Goal: Obtain resource: Download file/media

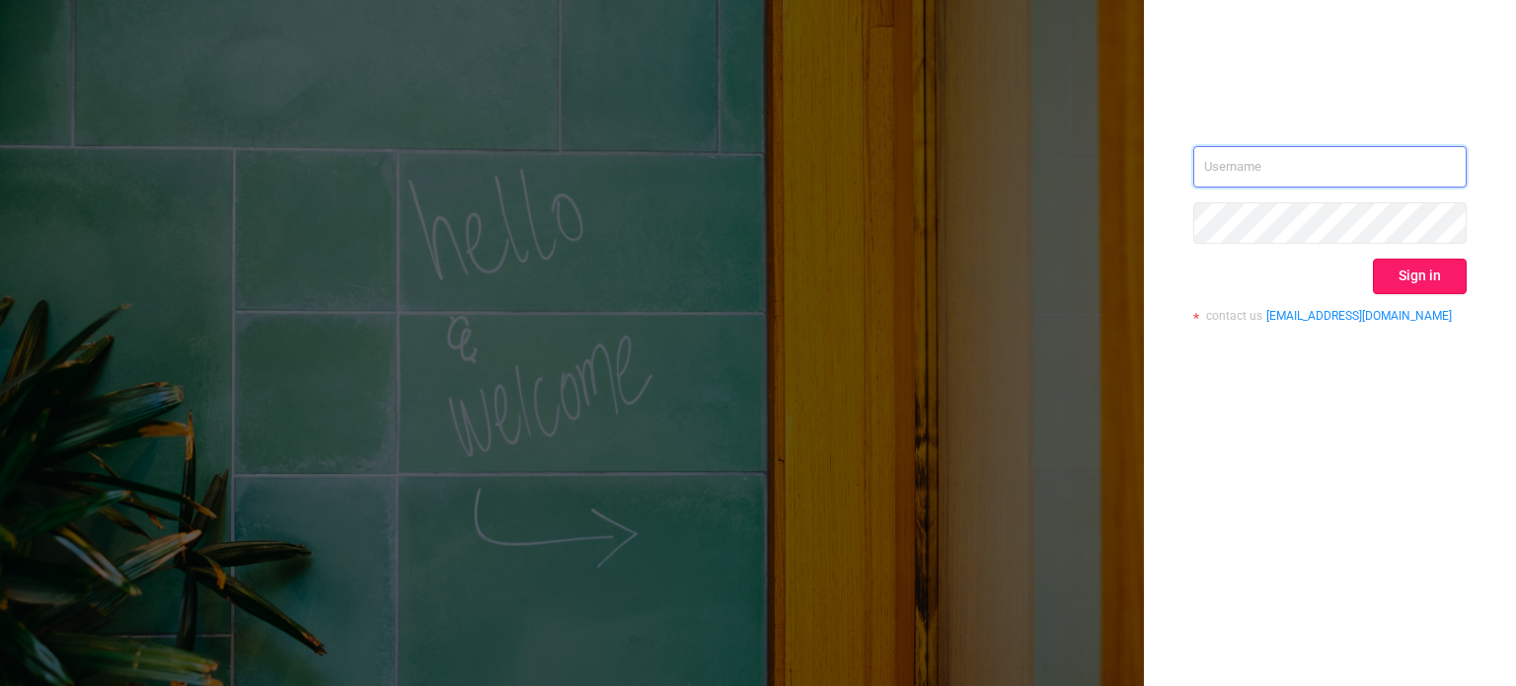
type input "[EMAIL_ADDRESS][DOMAIN_NAME]"
click at [1417, 273] on button "Sign in" at bounding box center [1420, 277] width 94 height 36
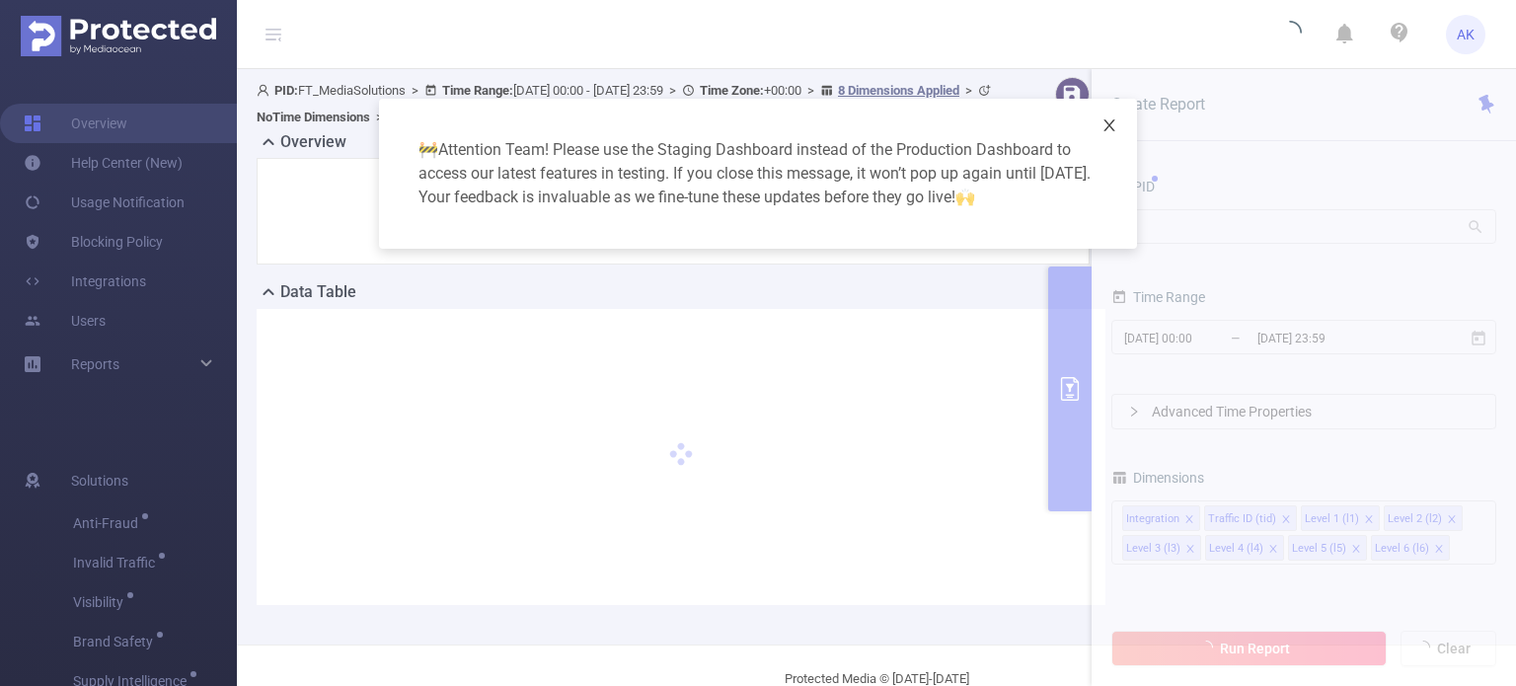
click at [1106, 122] on icon "icon: close" at bounding box center [1110, 125] width 16 height 16
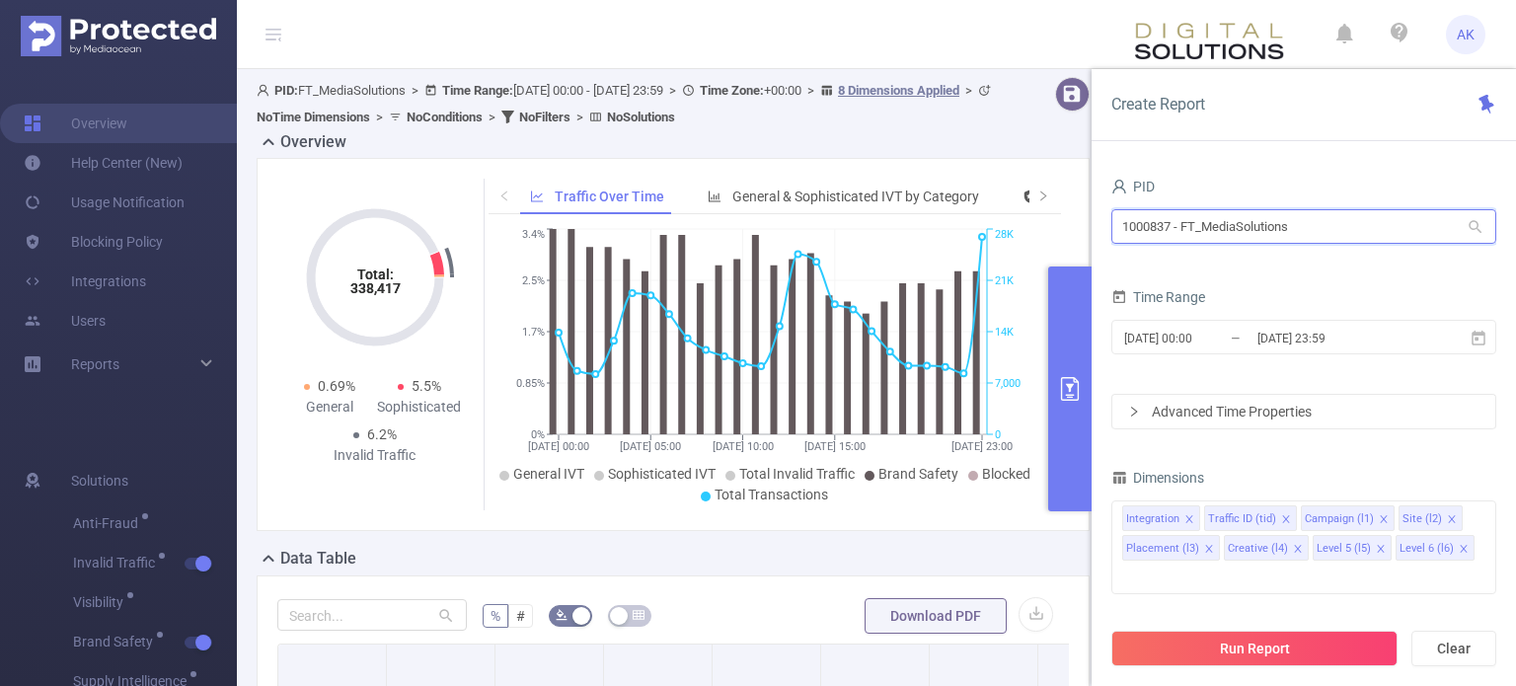
drag, startPoint x: 1303, startPoint y: 229, endPoint x: 1075, endPoint y: 229, distance: 228.0
click at [1075, 229] on section "PID: FT_MediaSolutions > Time Range: [DATE] 00:00 - [DATE] 23:59 > Time Zone: +…" at bounding box center [876, 643] width 1279 height 1149
paste input "791"
type input "1000791"
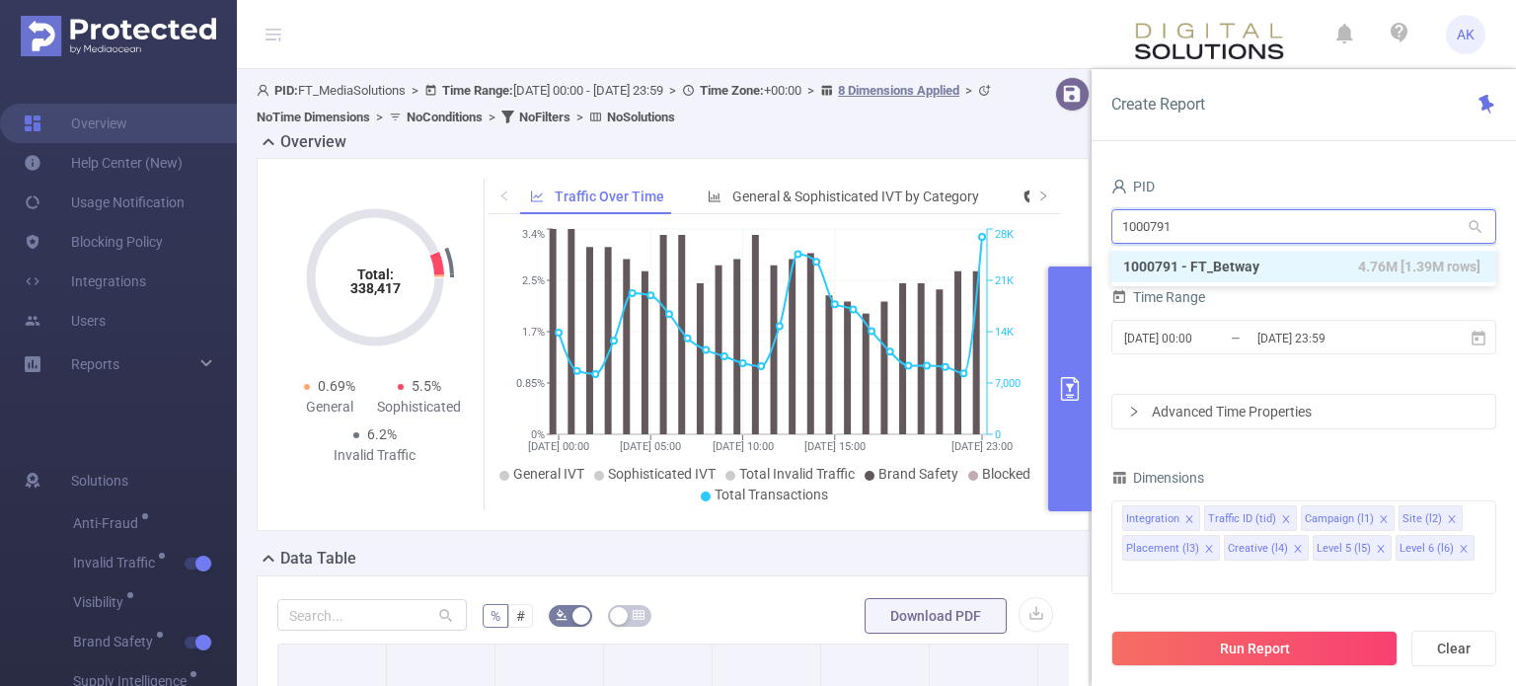
click at [1230, 259] on li "1000791 - FT_Betway 4.76M [1.39M rows]" at bounding box center [1304, 267] width 385 height 32
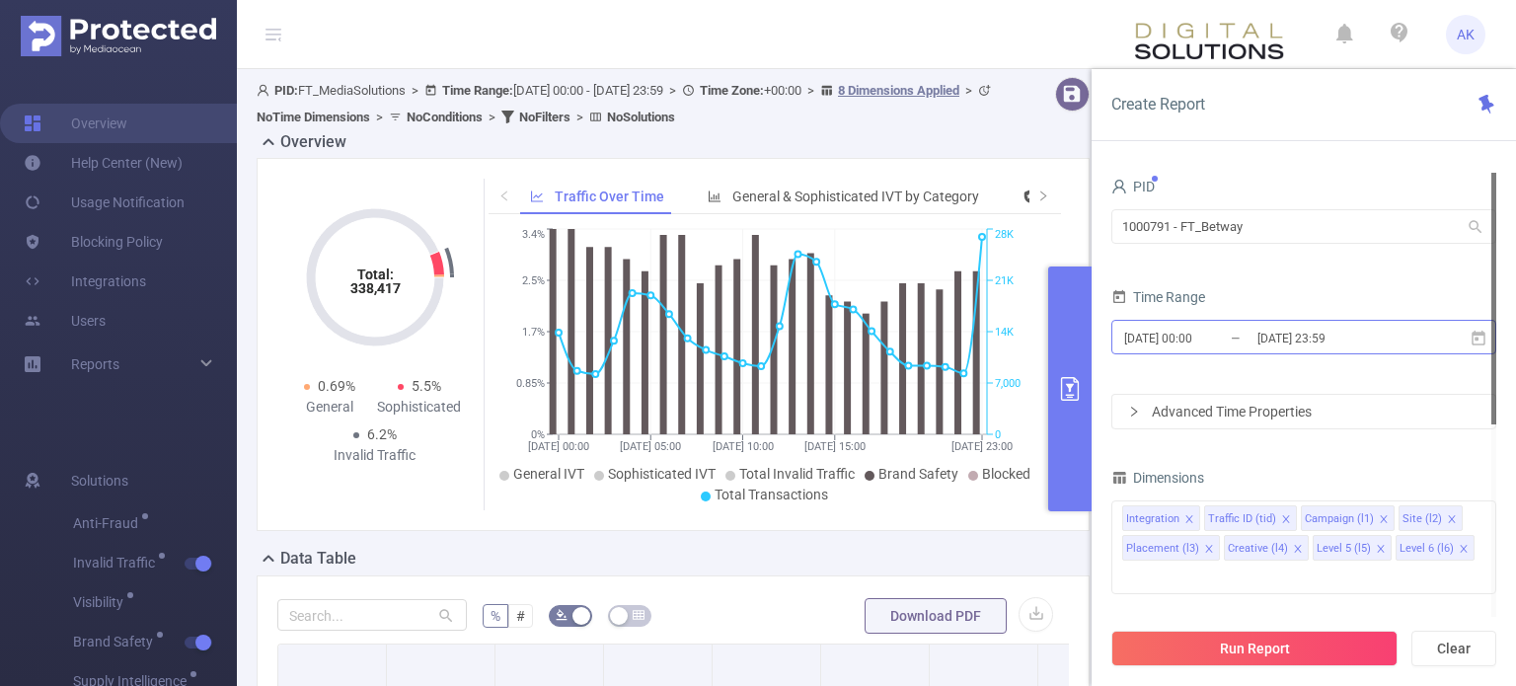
click at [1200, 347] on input "[DATE] 00:00" at bounding box center [1202, 338] width 160 height 27
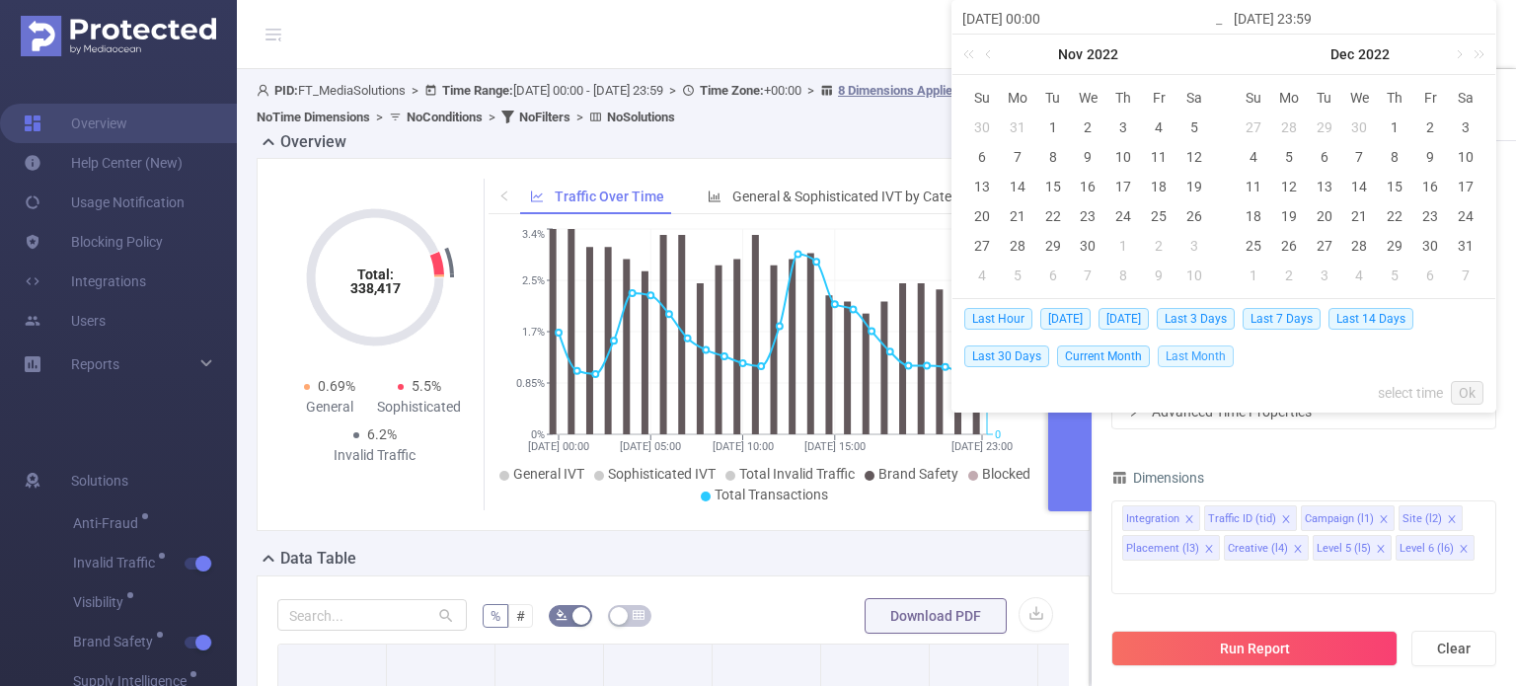
click at [1189, 361] on span "Last Month" at bounding box center [1196, 357] width 76 height 22
type input "[DATE] 00:00"
type input "[DATE] 23:59"
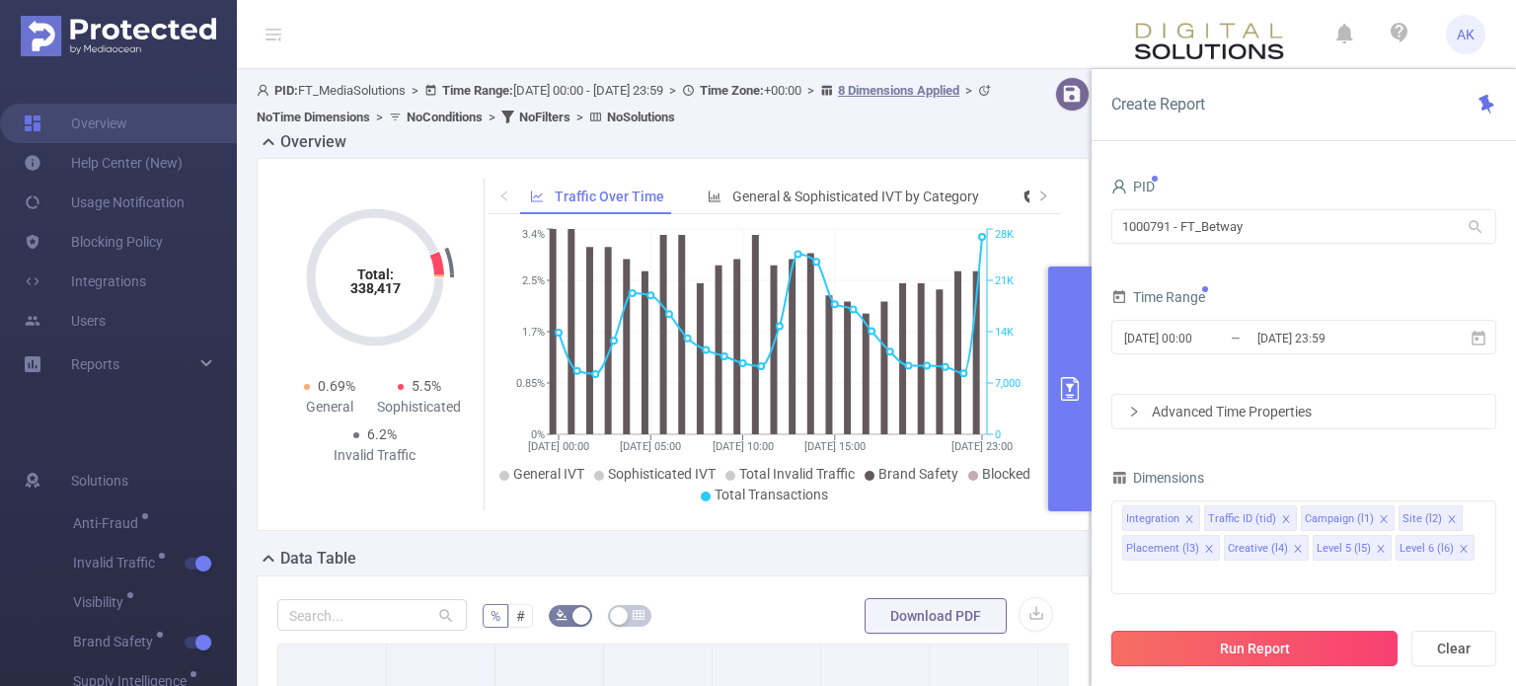
click at [1237, 640] on button "Run Report" at bounding box center [1255, 649] width 286 height 36
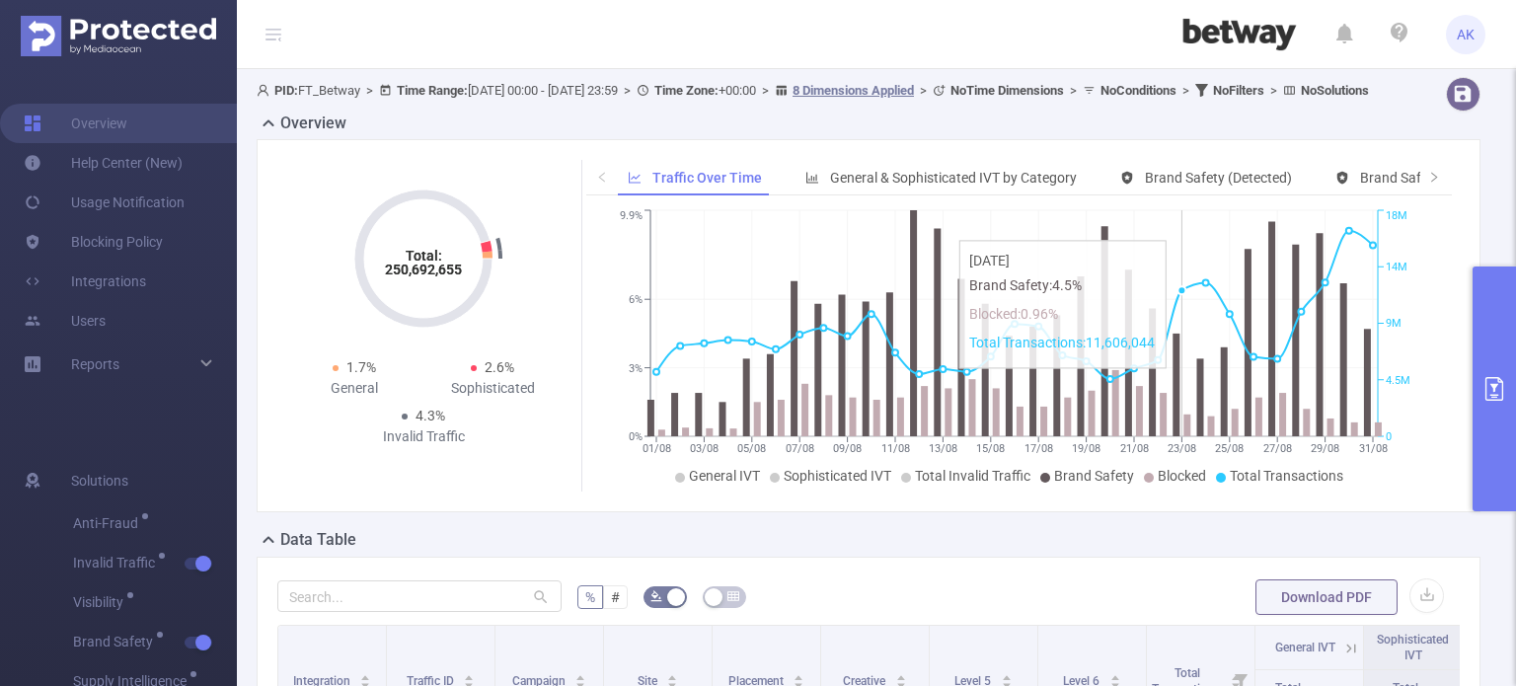
scroll to position [296, 0]
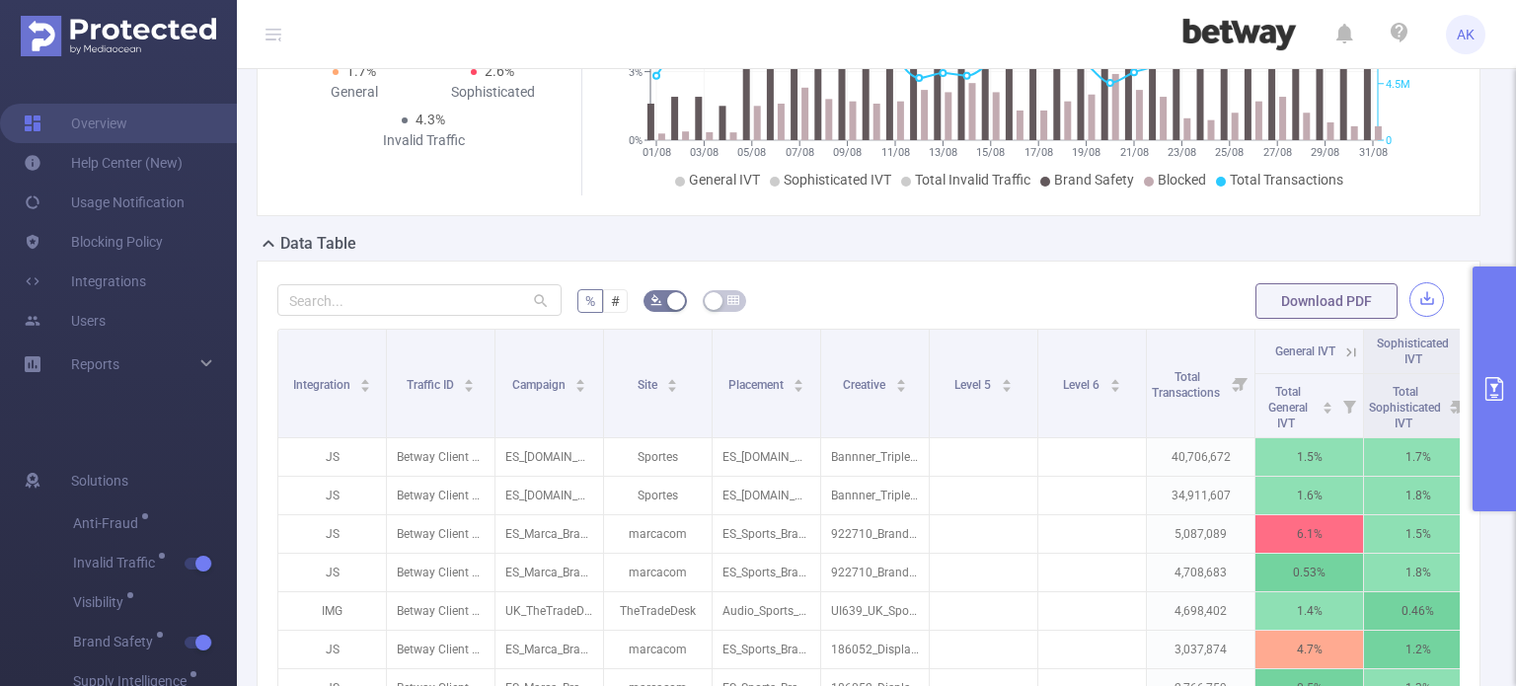
click at [1416, 317] on button "button" at bounding box center [1427, 299] width 35 height 35
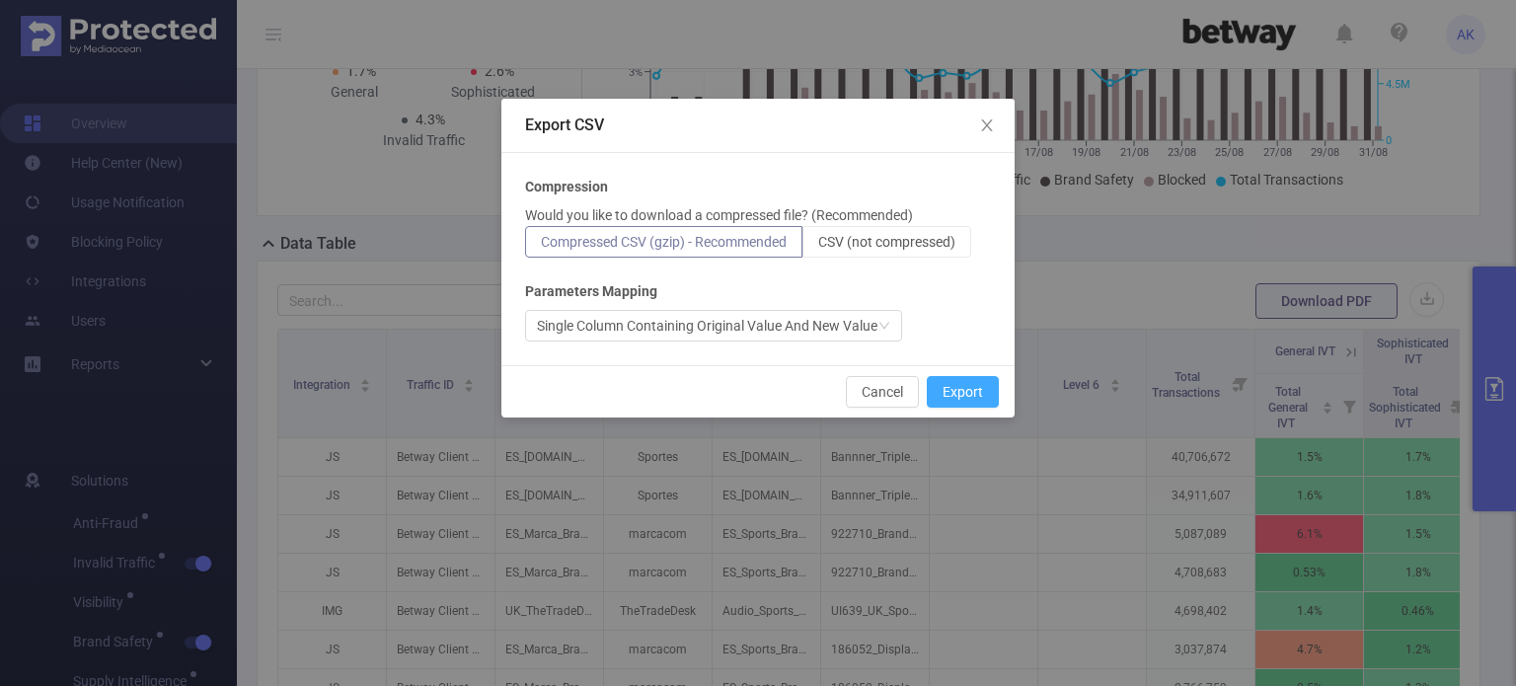
click at [974, 384] on button "Export" at bounding box center [963, 392] width 72 height 32
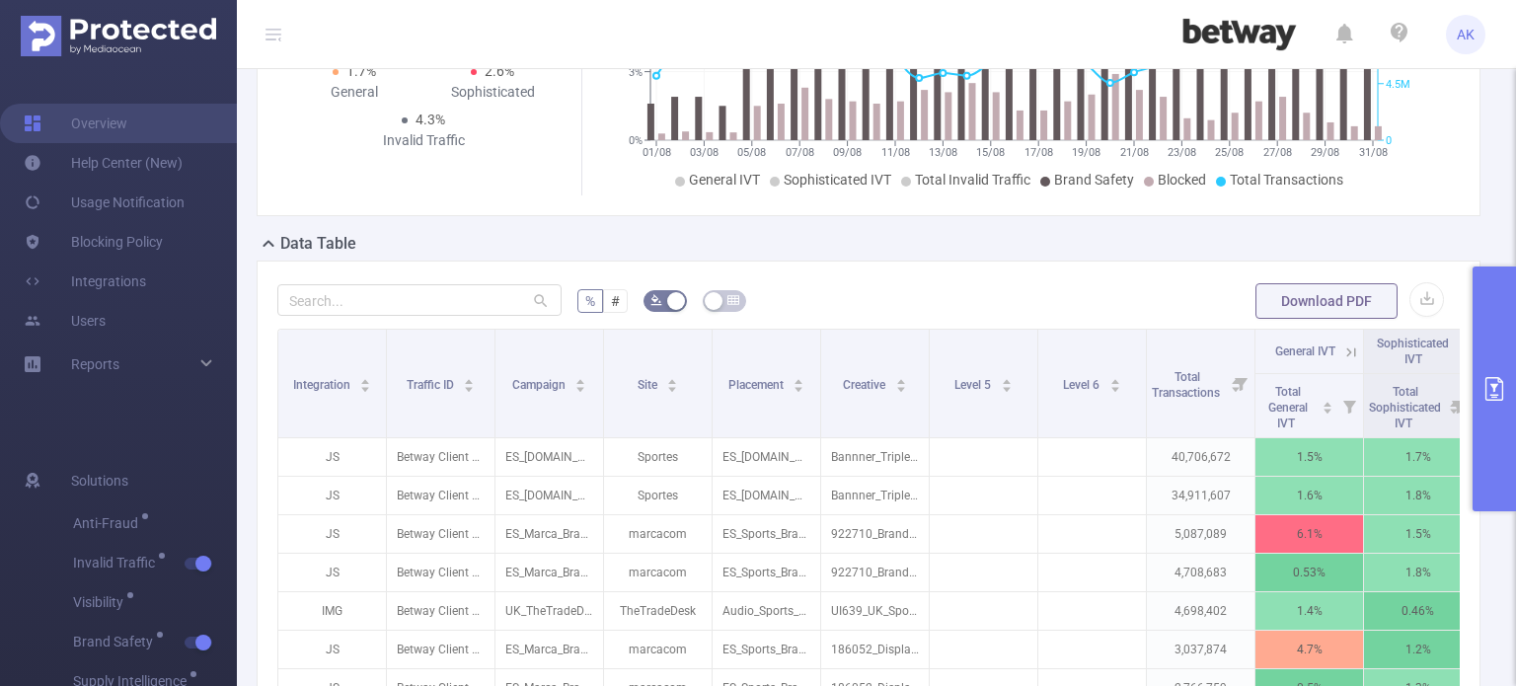
click at [1491, 375] on button "primary" at bounding box center [1494, 389] width 43 height 245
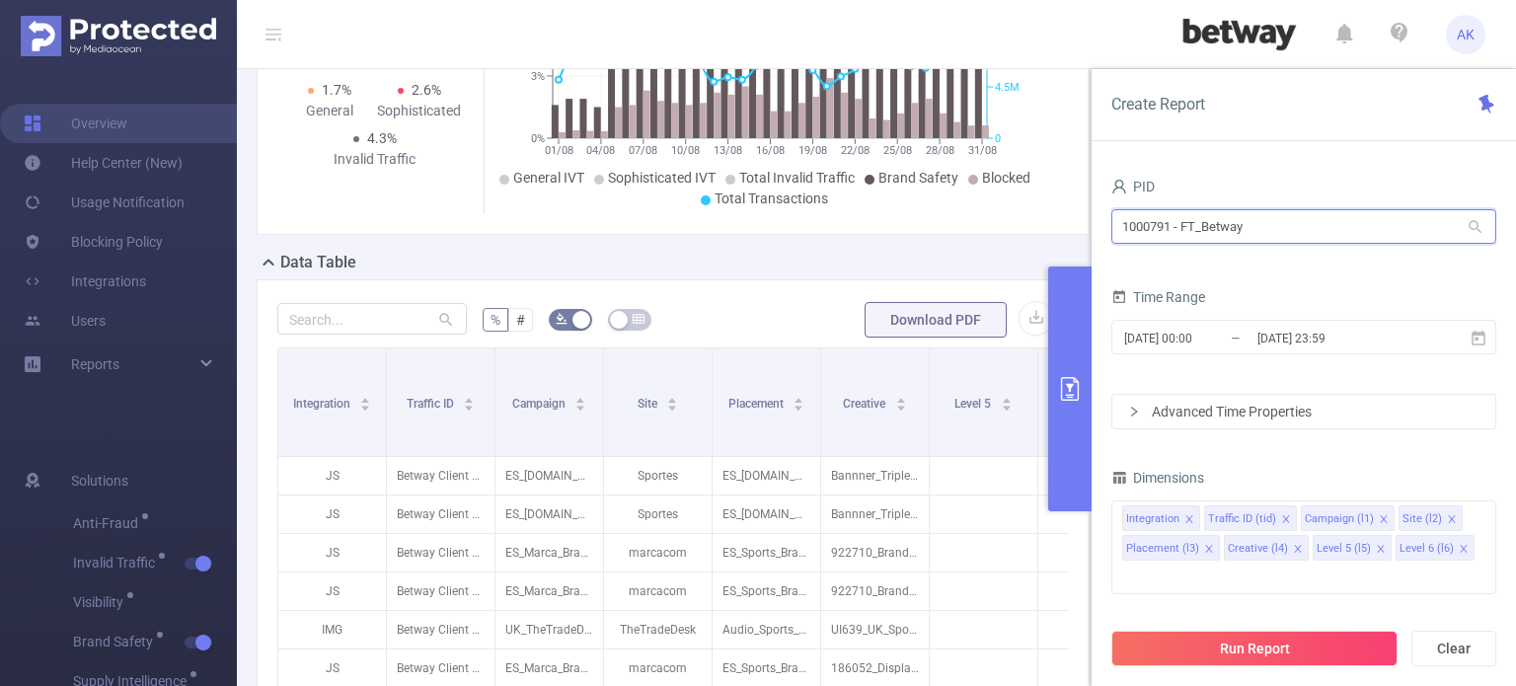
drag, startPoint x: 1271, startPoint y: 224, endPoint x: 1125, endPoint y: 224, distance: 146.1
click at [1125, 224] on input "1000791 - FT_Betway" at bounding box center [1304, 226] width 385 height 35
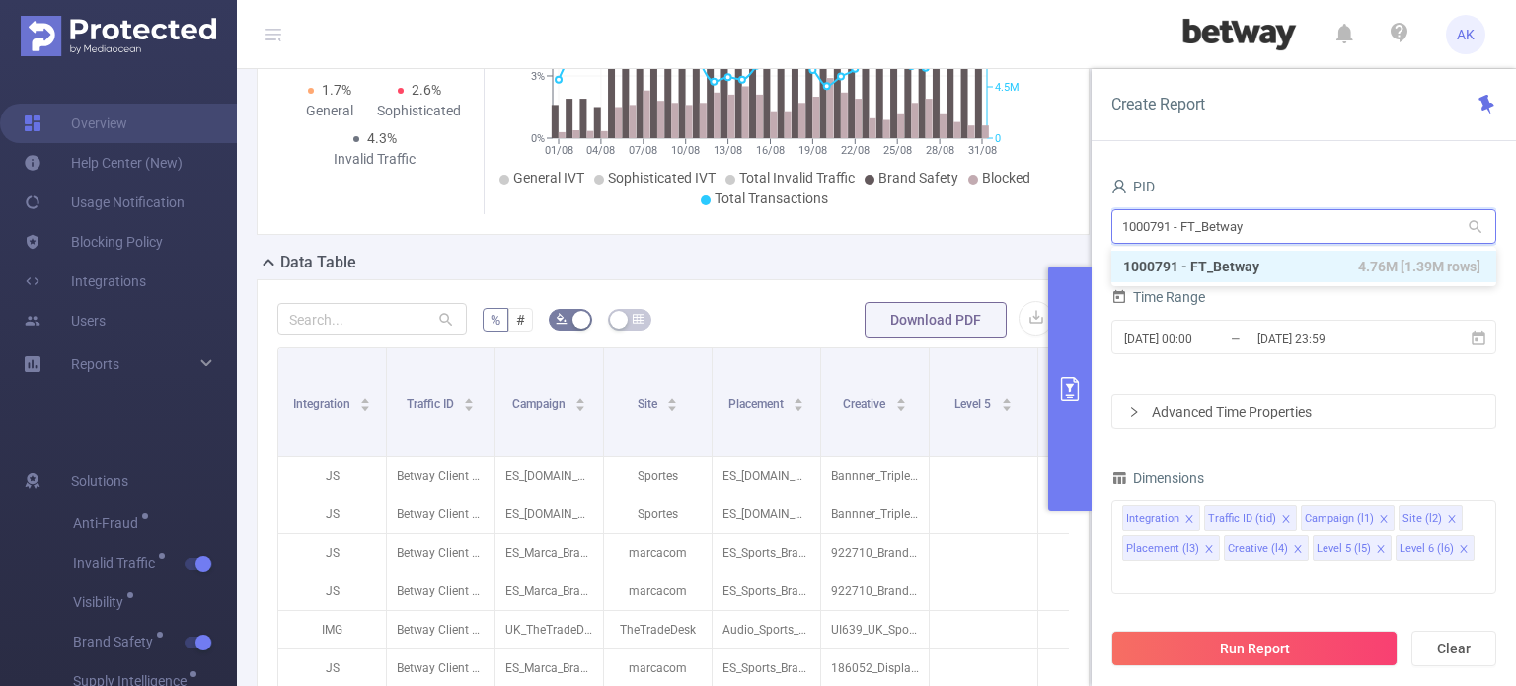
paste input "1000863"
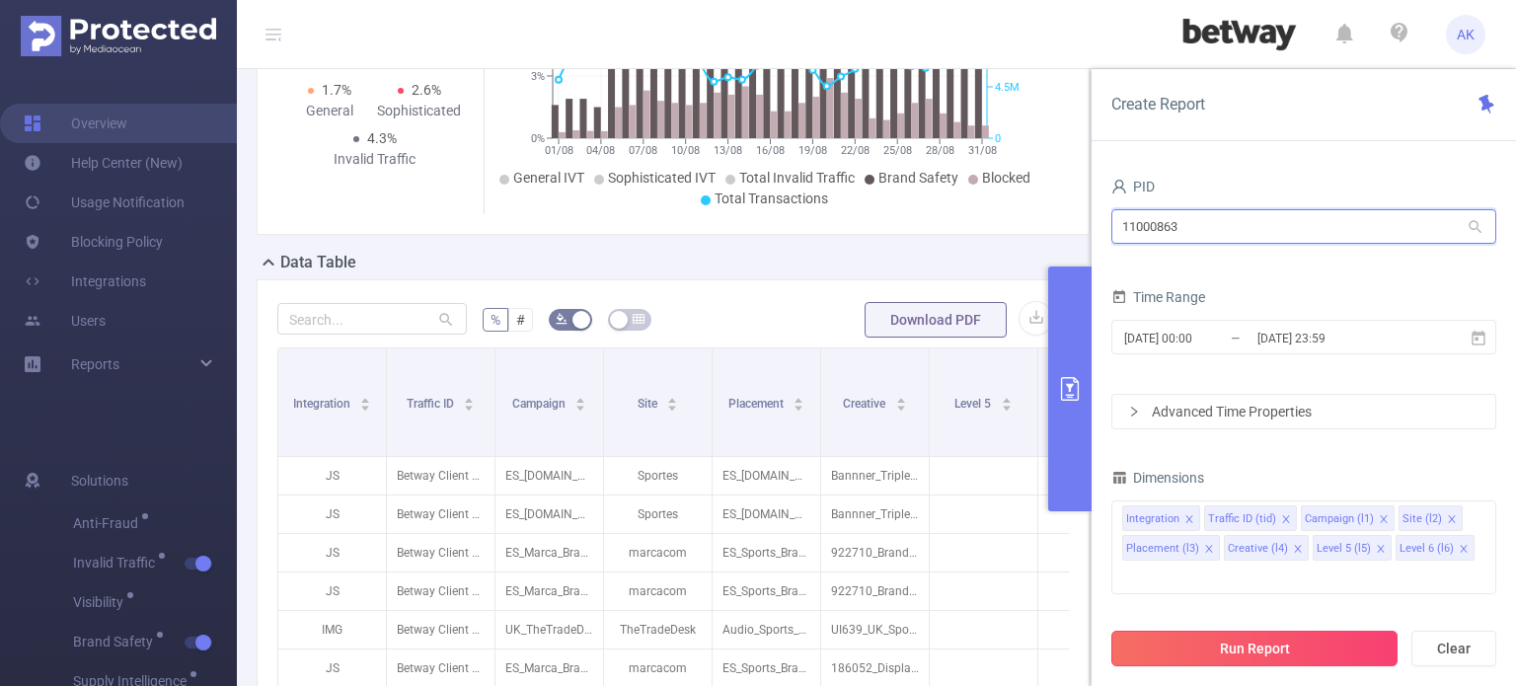
type input "11000863"
click at [1250, 638] on button "Run Report" at bounding box center [1255, 649] width 286 height 36
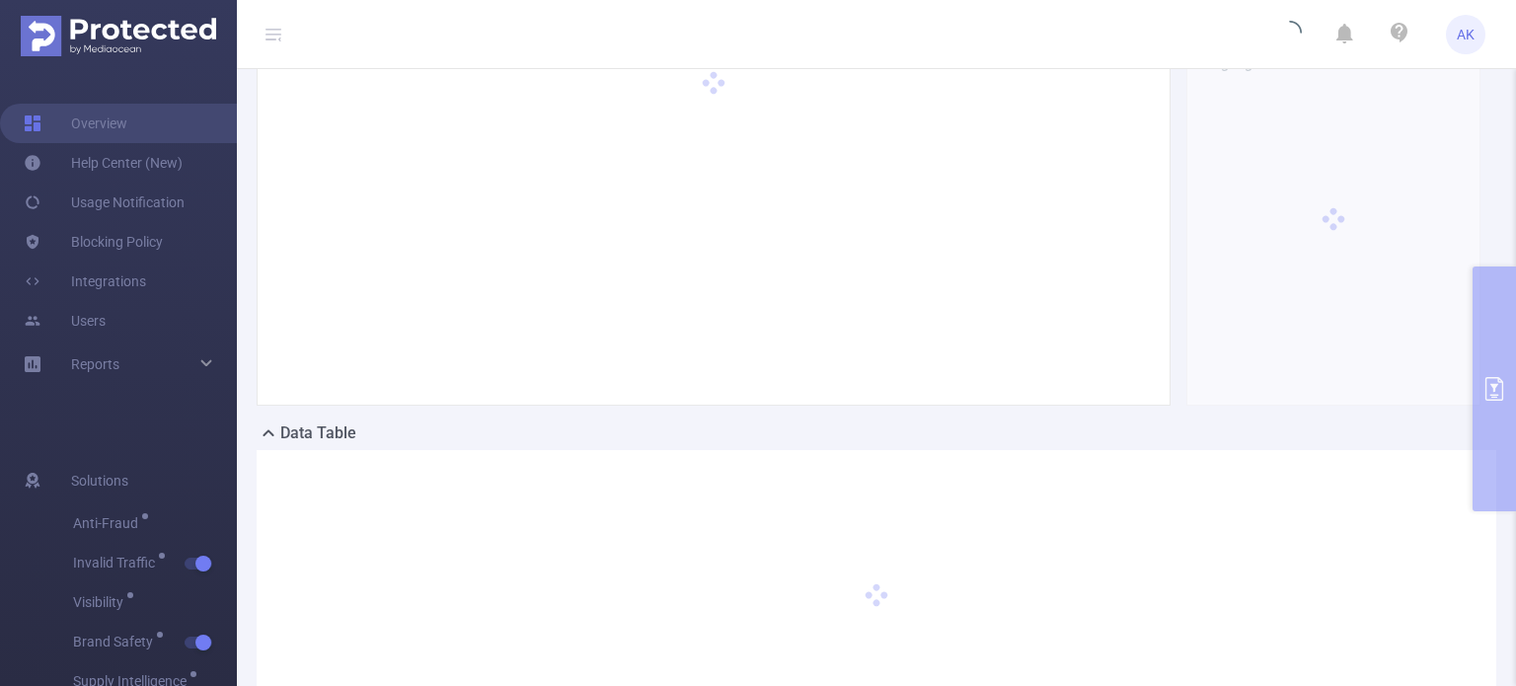
scroll to position [0, 0]
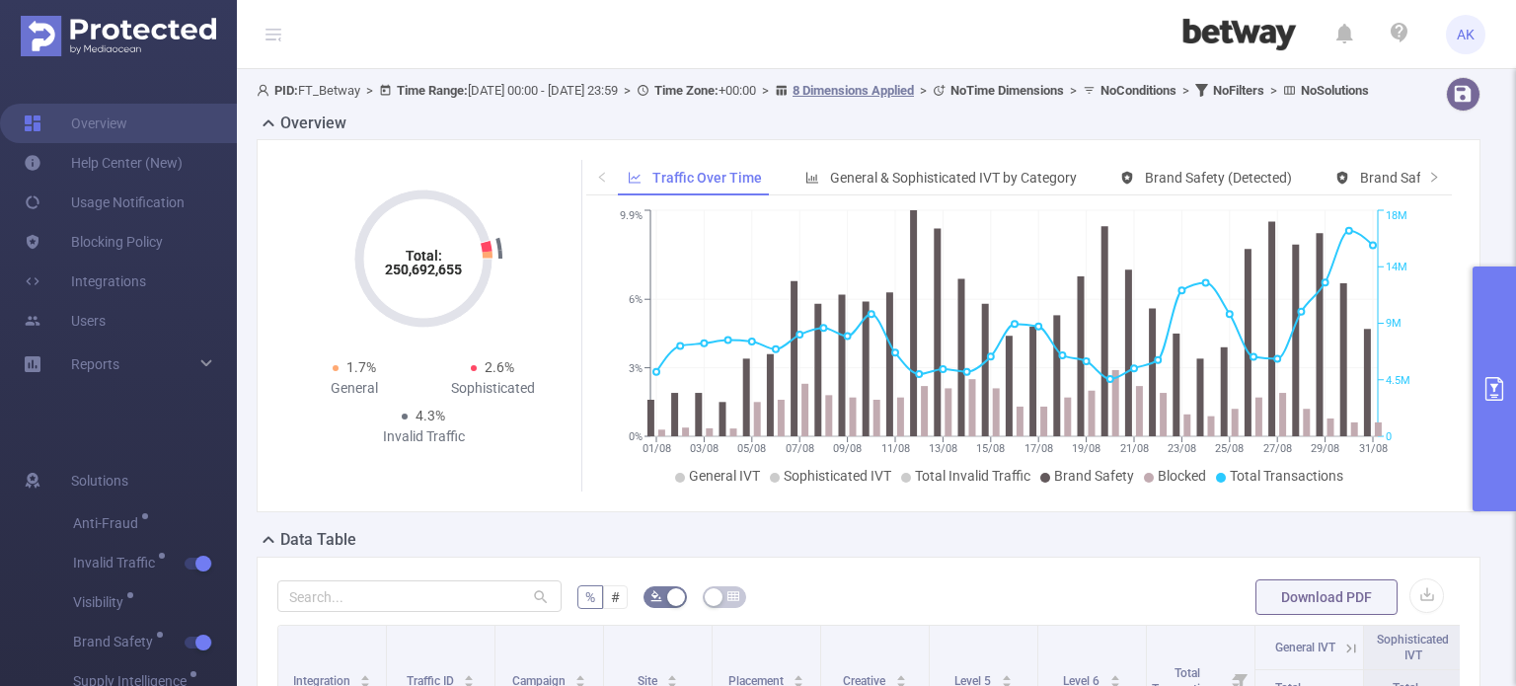
click at [1501, 394] on icon "primary" at bounding box center [1495, 389] width 24 height 24
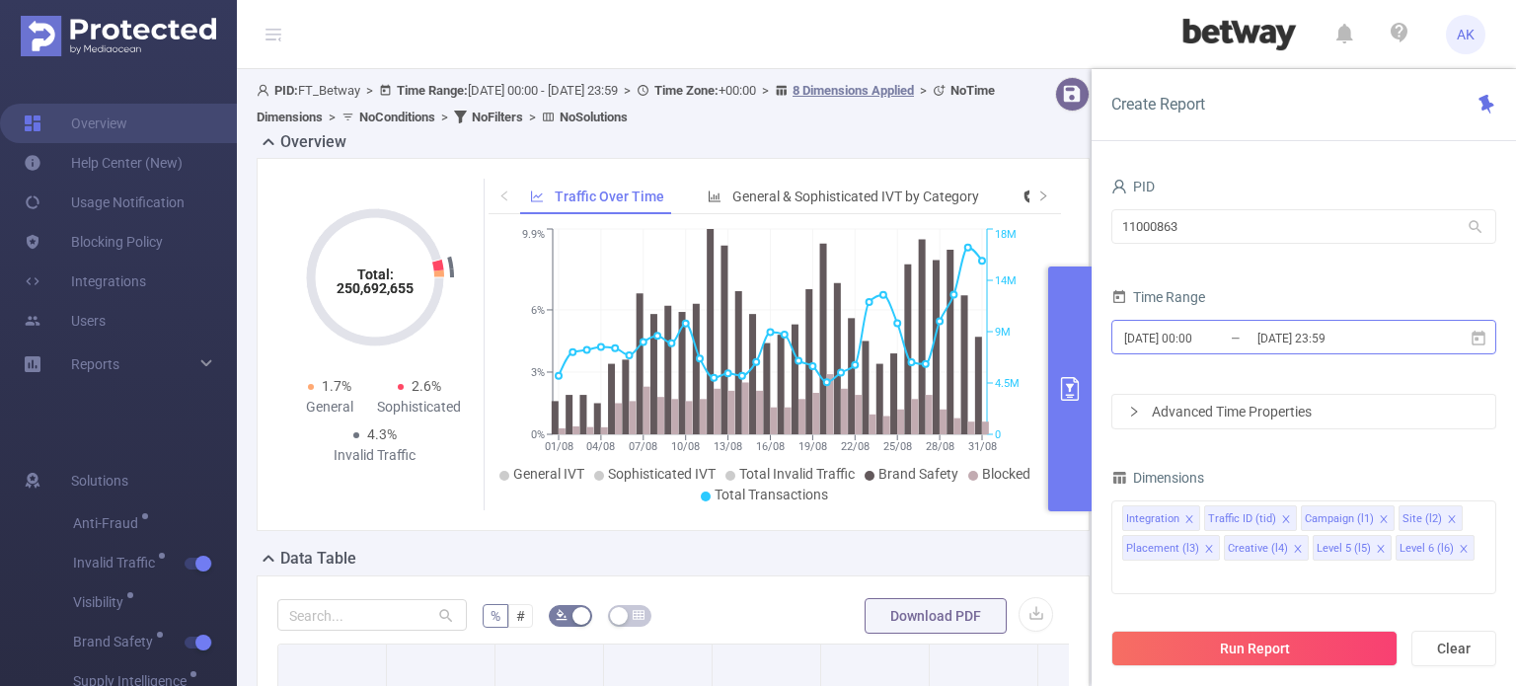
click at [1201, 339] on input "[DATE] 00:00" at bounding box center [1202, 338] width 160 height 27
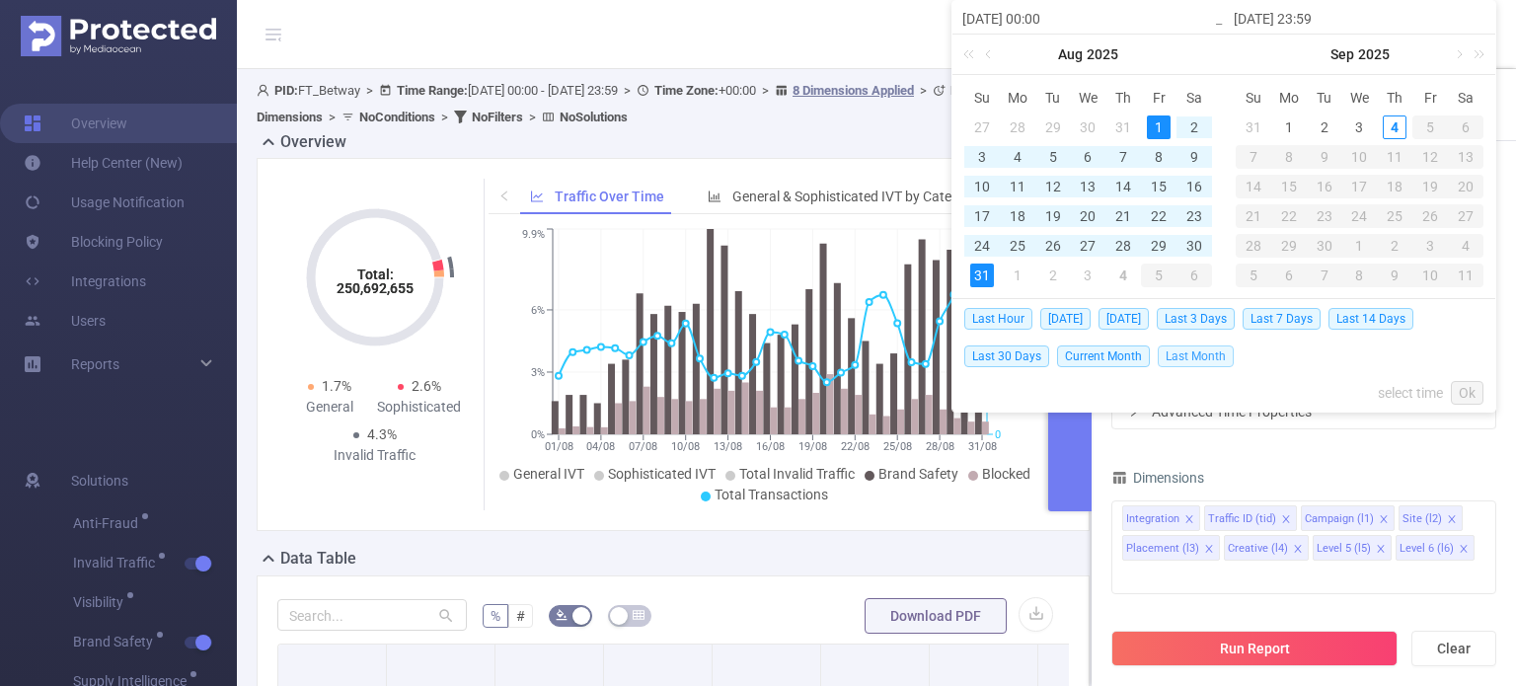
click at [1170, 358] on span "Last Month" at bounding box center [1196, 357] width 76 height 22
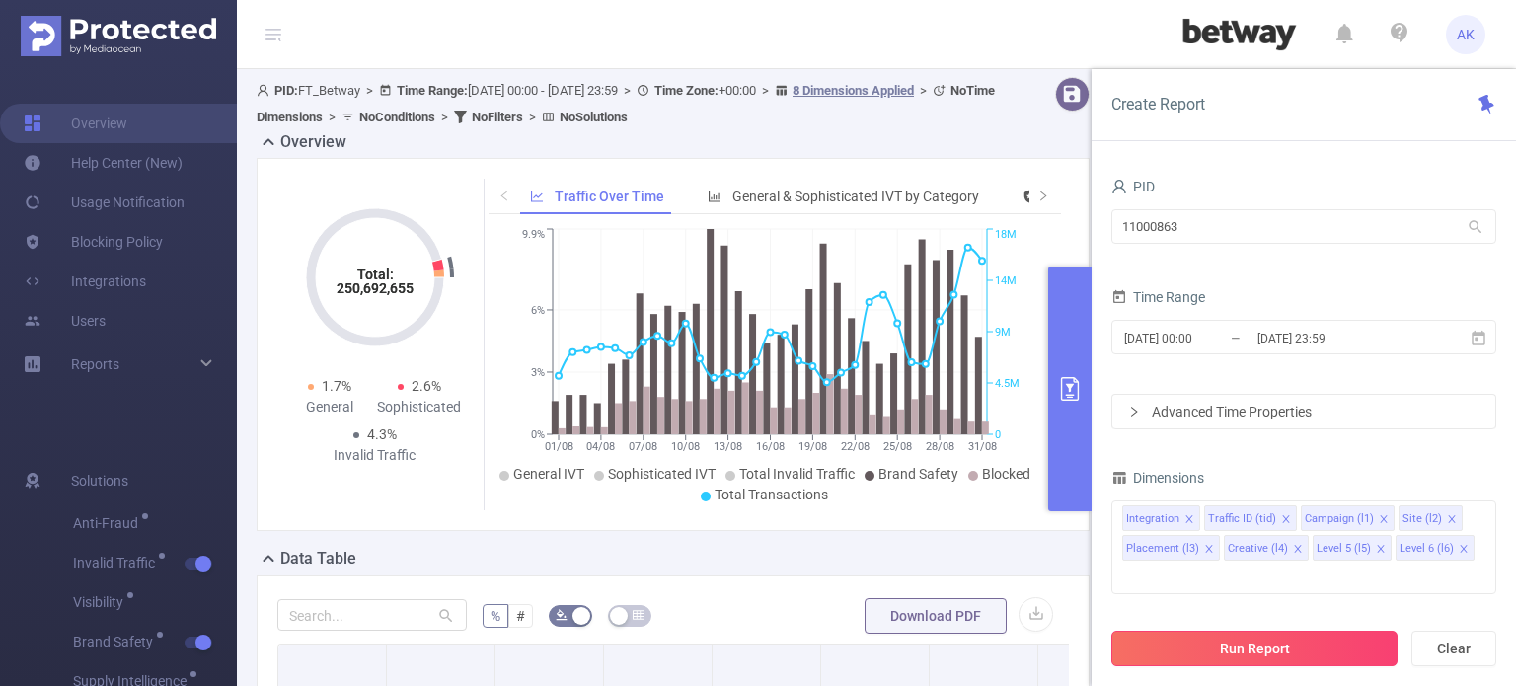
click at [1264, 660] on button "Run Report" at bounding box center [1255, 649] width 286 height 36
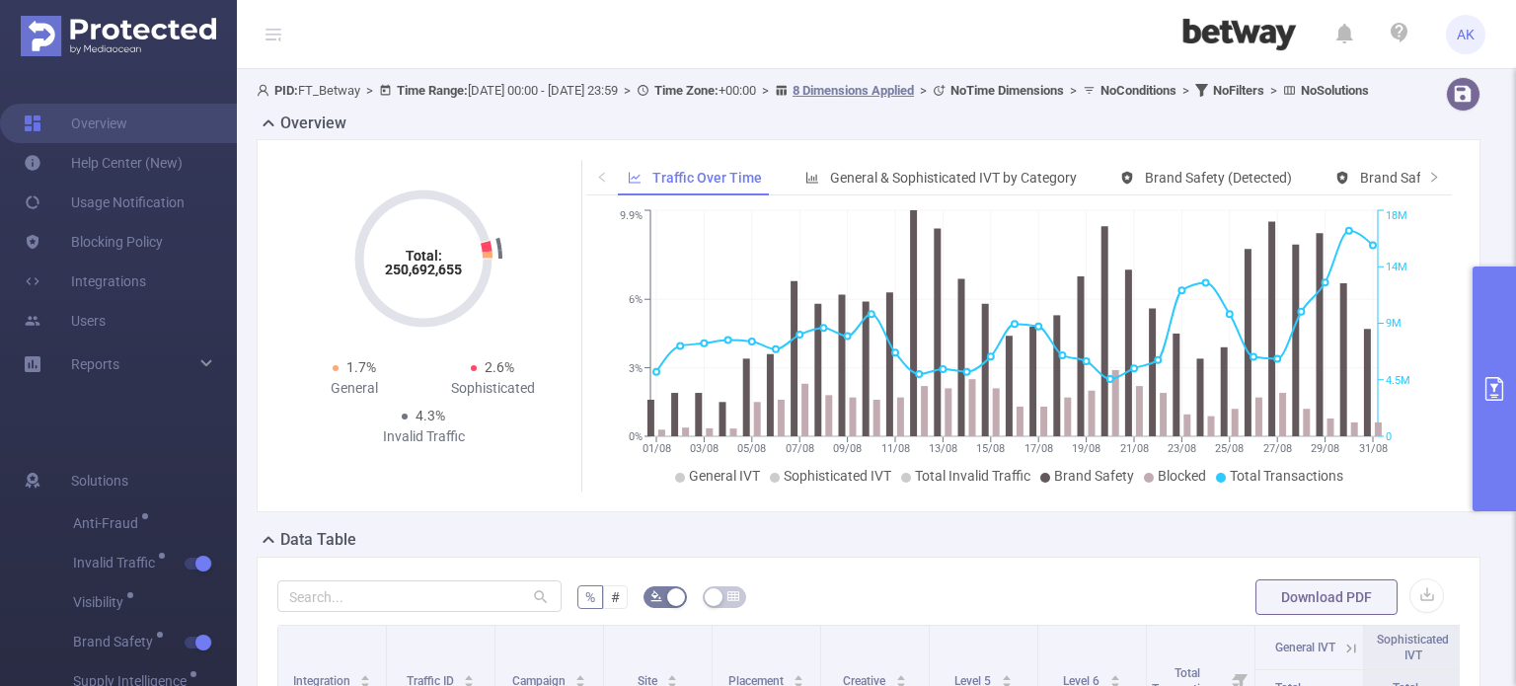
click at [1498, 390] on icon "primary" at bounding box center [1495, 389] width 24 height 24
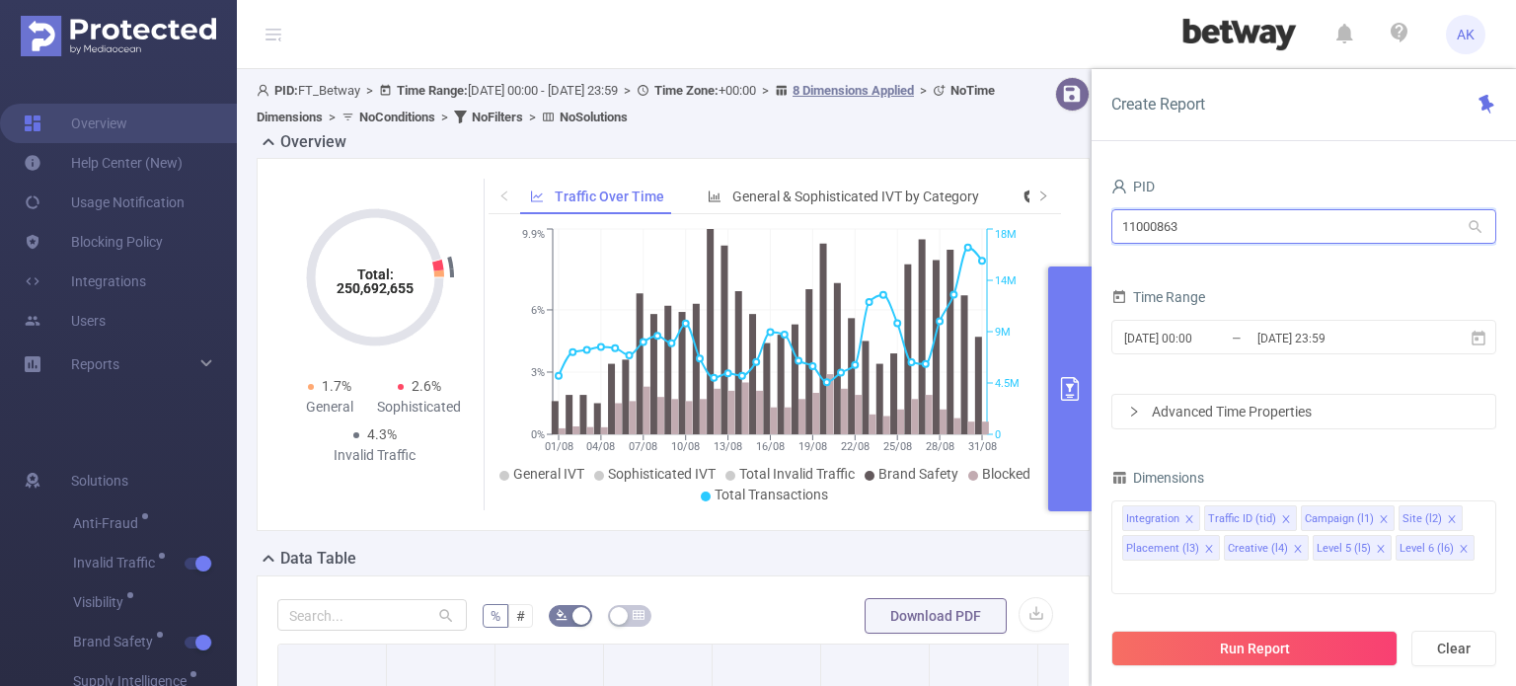
click at [1232, 217] on input "11000863" at bounding box center [1304, 226] width 385 height 35
drag, startPoint x: 1232, startPoint y: 217, endPoint x: 1003, endPoint y: 220, distance: 229.0
click at [1180, 229] on input "11000863" at bounding box center [1304, 226] width 385 height 35
drag, startPoint x: 1193, startPoint y: 225, endPoint x: 1089, endPoint y: 224, distance: 103.7
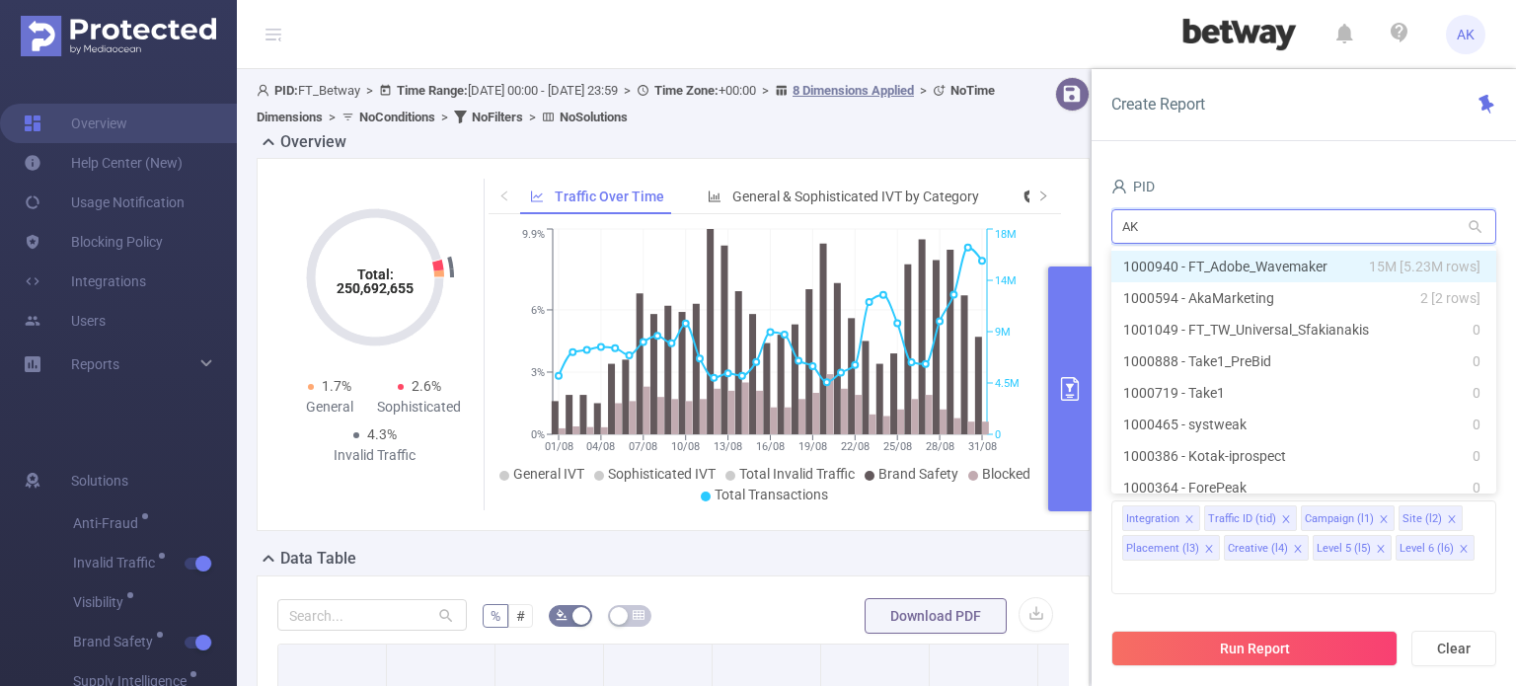
type input "A"
type input "LTA"
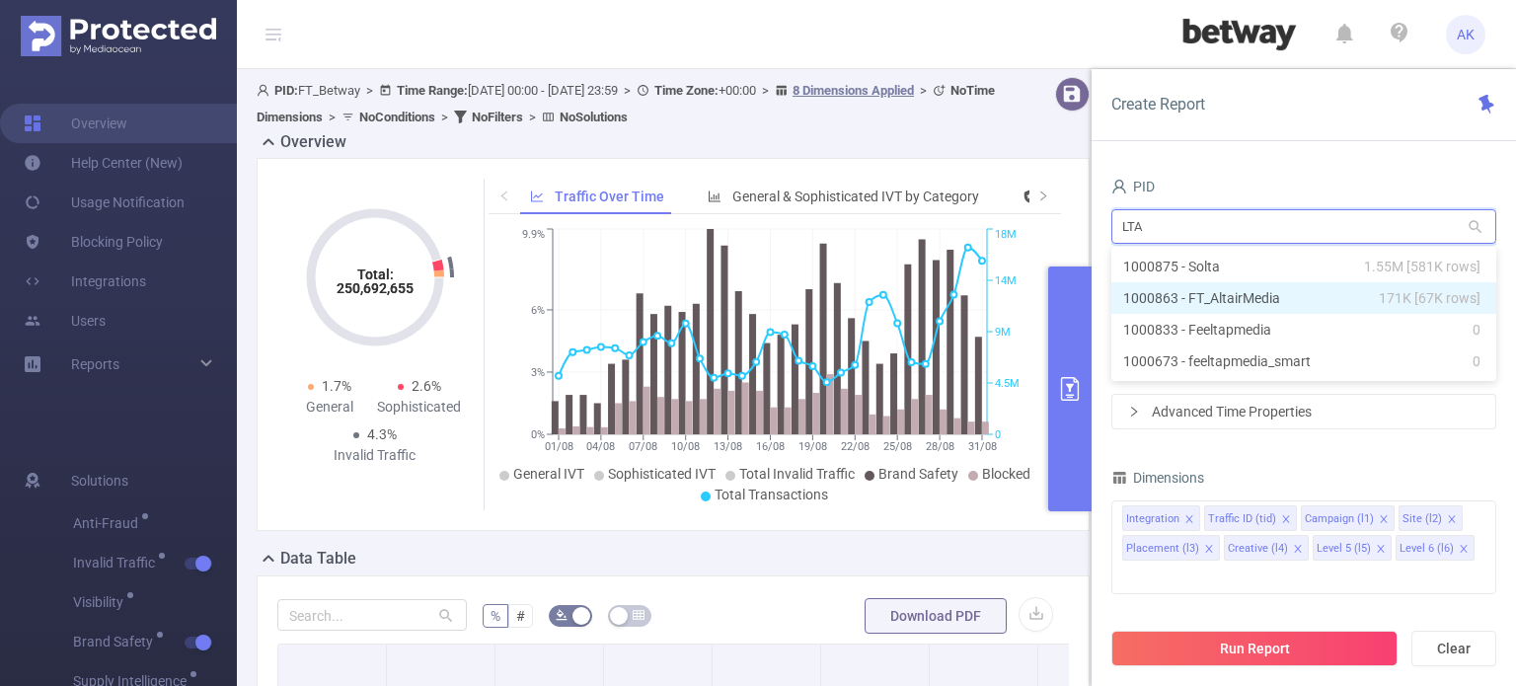
click at [1186, 292] on li "1000863 - FT_AltairMedia 171K [67K rows]" at bounding box center [1304, 298] width 385 height 32
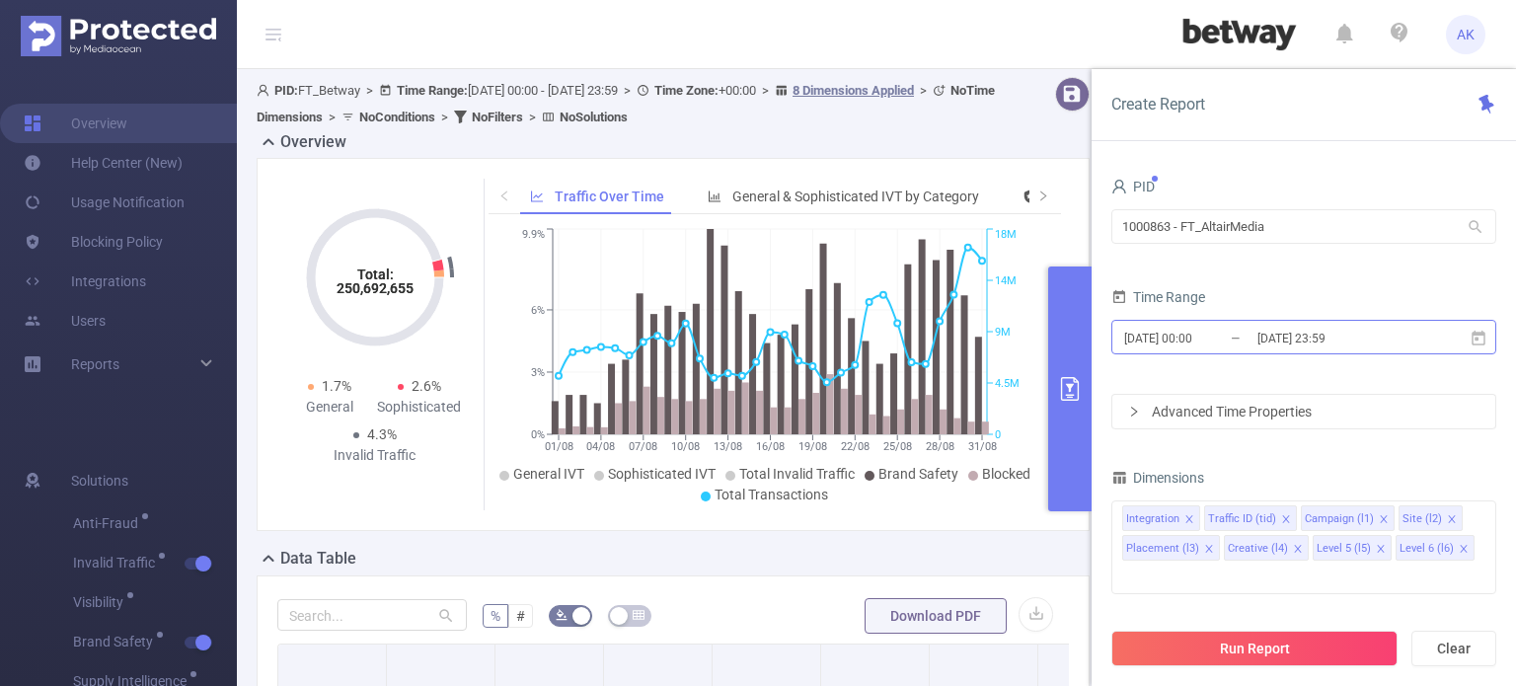
click at [1162, 336] on input "[DATE] 00:00" at bounding box center [1202, 338] width 160 height 27
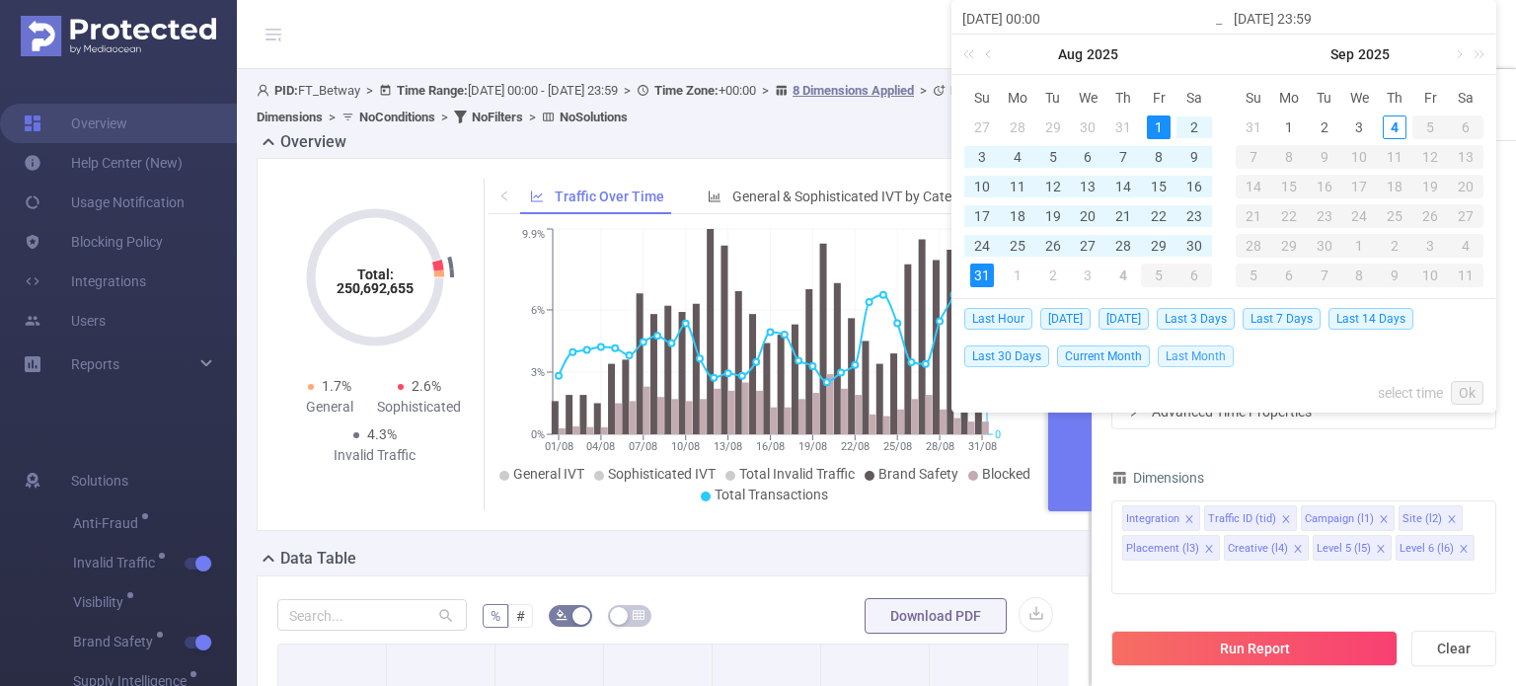
click at [1196, 357] on span "Last Month" at bounding box center [1196, 357] width 76 height 22
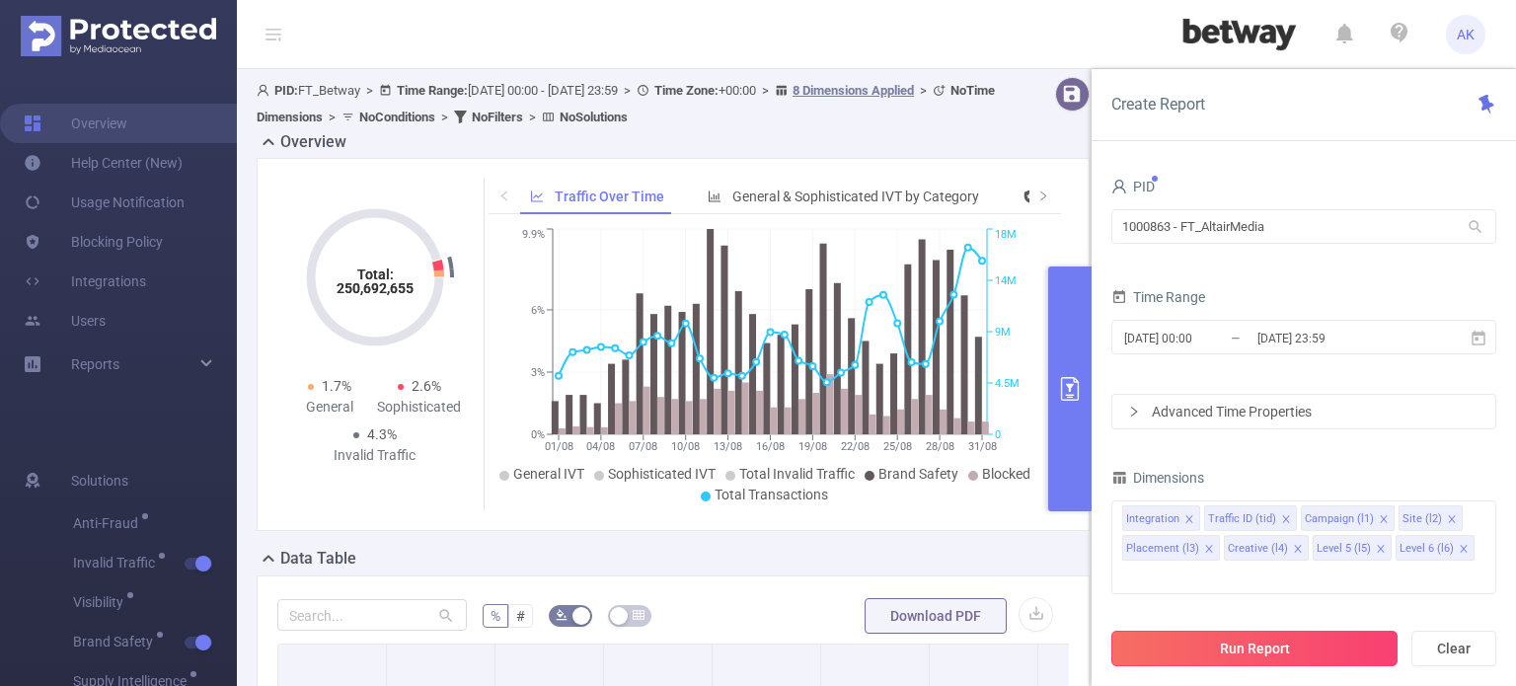
click at [1274, 641] on button "Run Report" at bounding box center [1255, 649] width 286 height 36
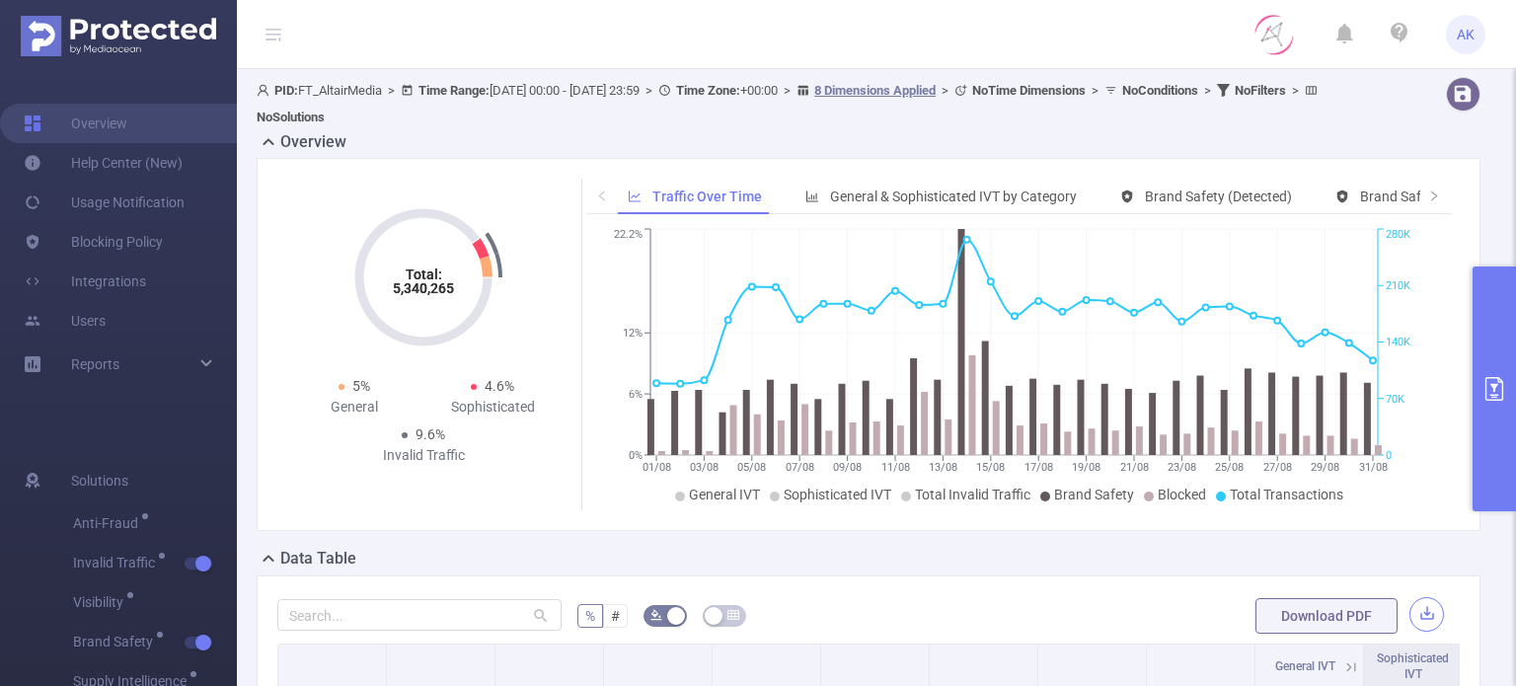
click at [1410, 615] on button "button" at bounding box center [1427, 614] width 35 height 35
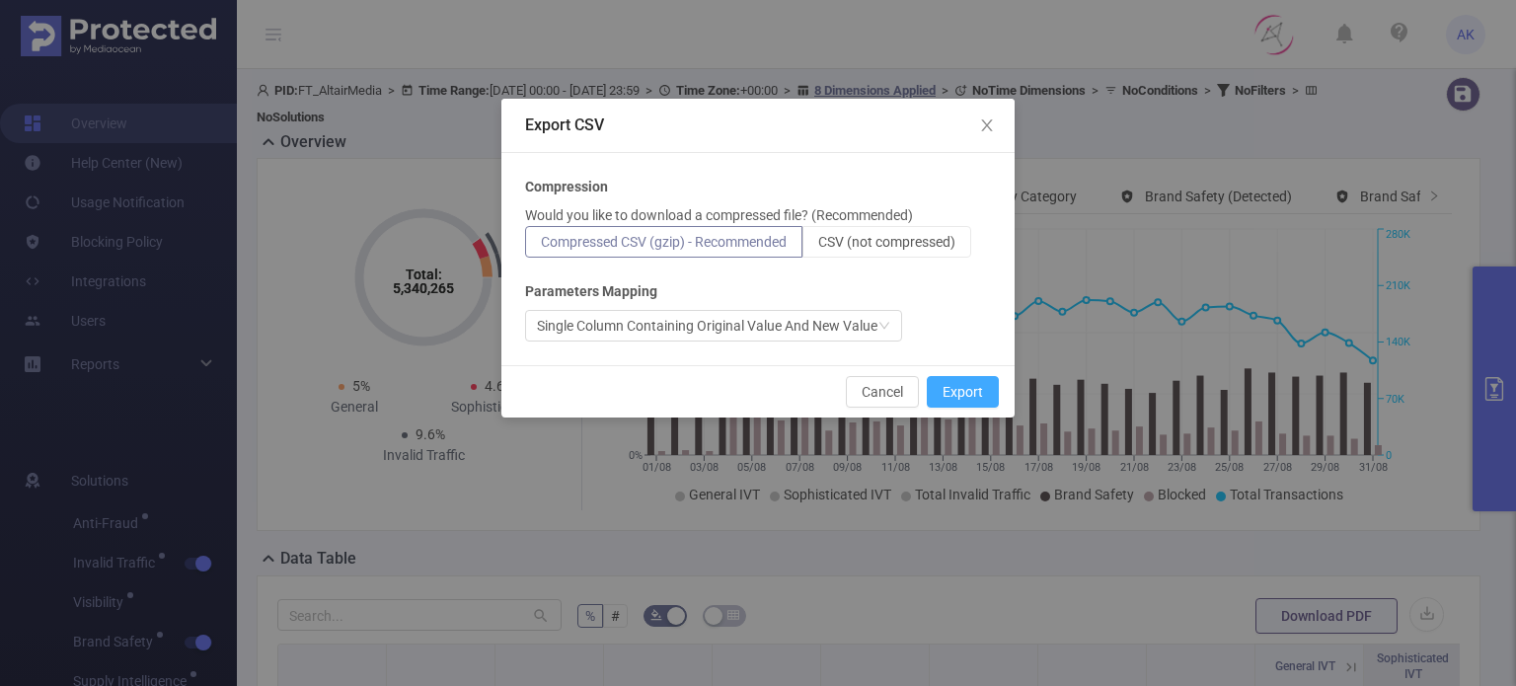
click at [959, 390] on button "Export" at bounding box center [963, 392] width 72 height 32
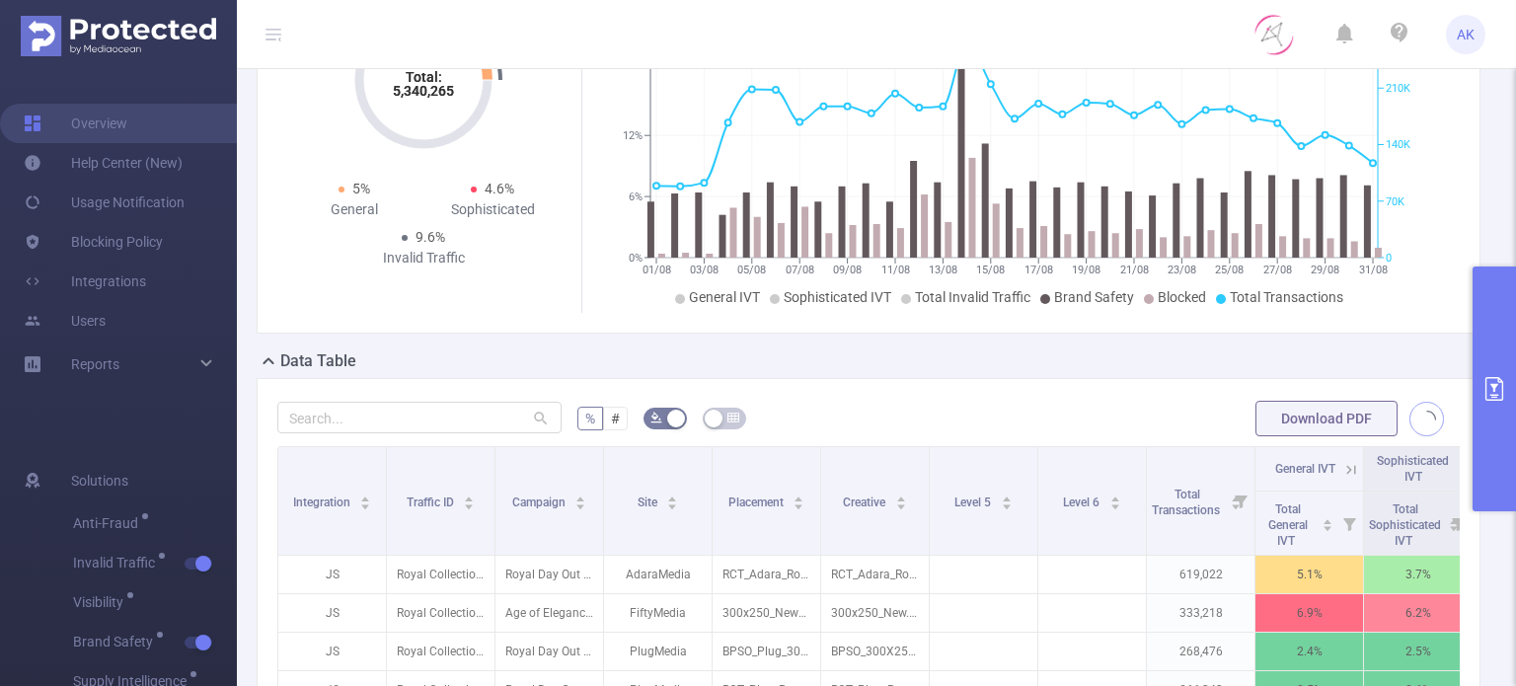
scroll to position [99, 0]
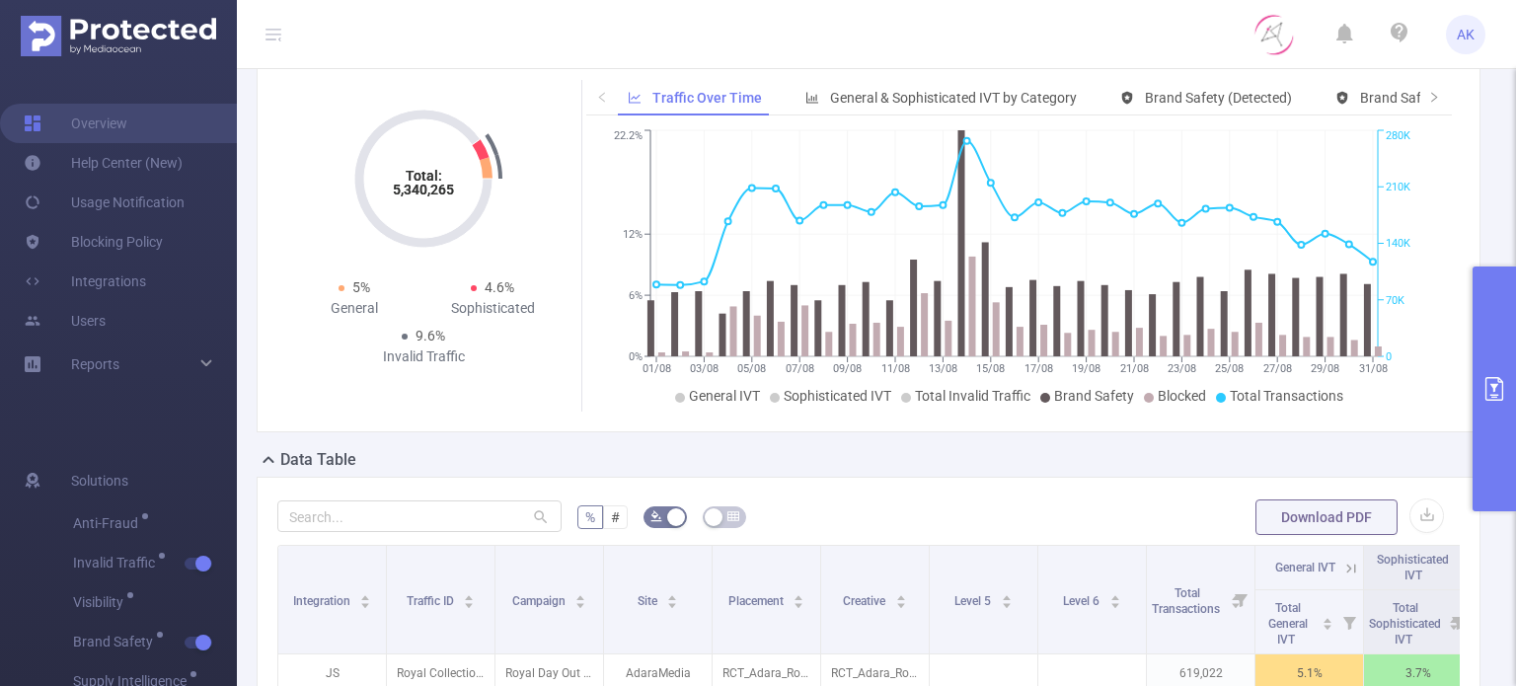
click at [1491, 384] on icon "primary" at bounding box center [1495, 389] width 18 height 24
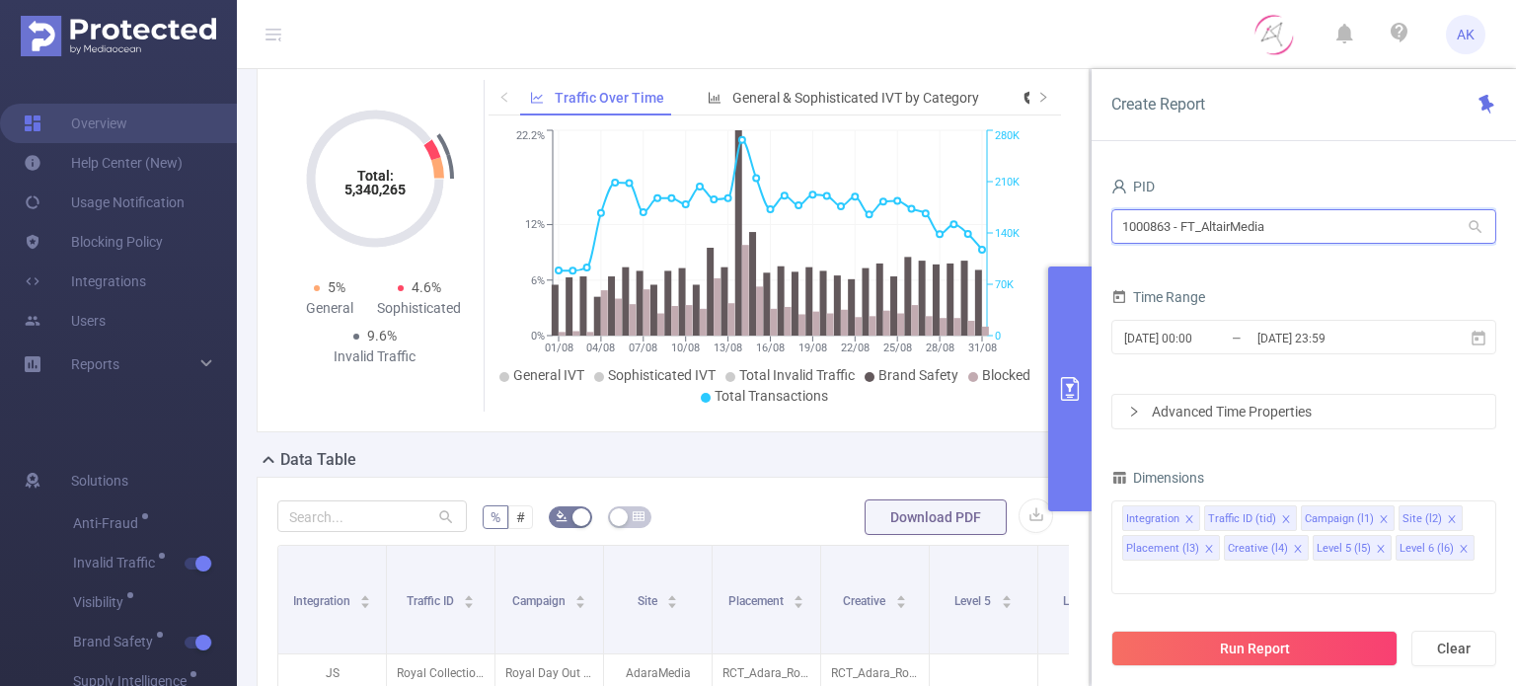
drag, startPoint x: 1311, startPoint y: 223, endPoint x: 1050, endPoint y: 211, distance: 260.9
click at [1050, 211] on section "PID: FT_AltairMedia > Time Range: [DATE] 00:00 - [DATE] 23:59 > Time Zone: +00:…" at bounding box center [876, 621] width 1279 height 1303
paste input "1026"
type input "1001026"
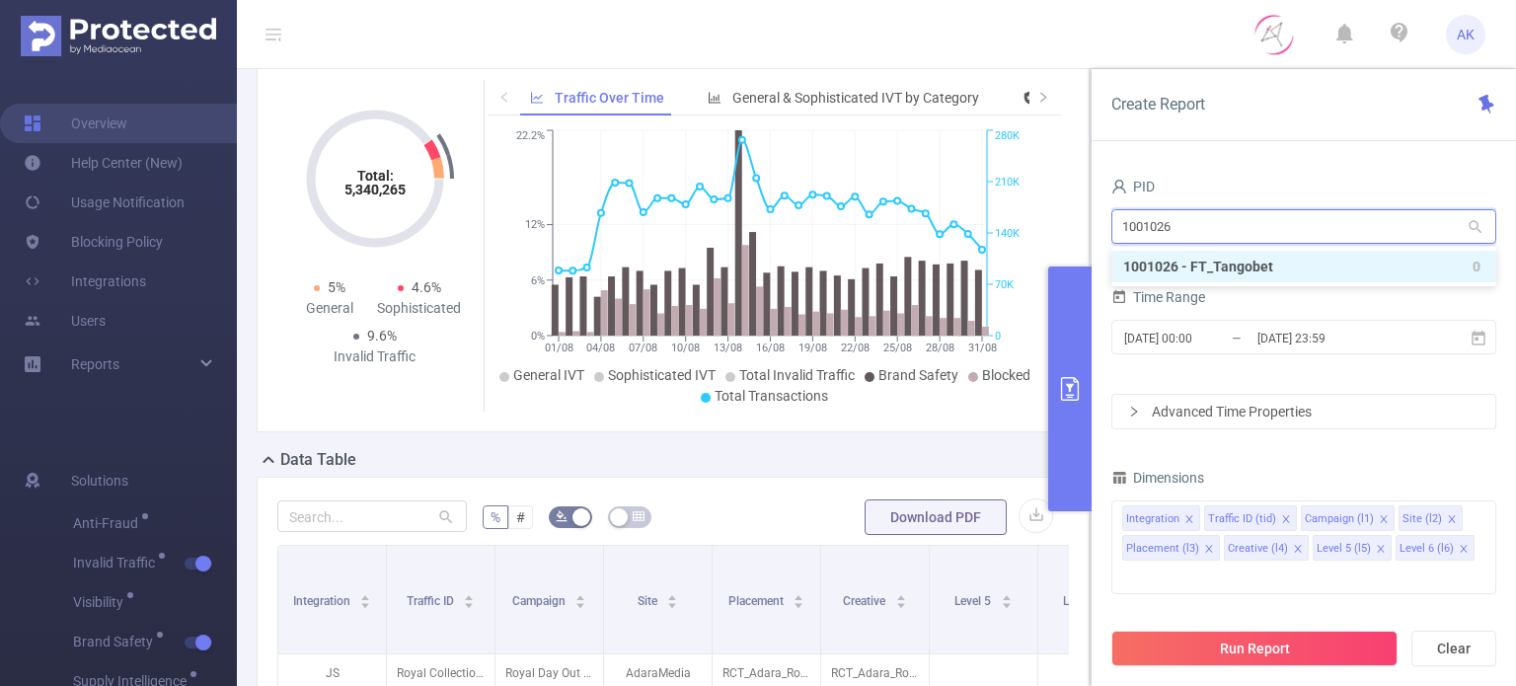
click at [1197, 264] on li "1001026 - FT_Tangobet 0" at bounding box center [1304, 267] width 385 height 32
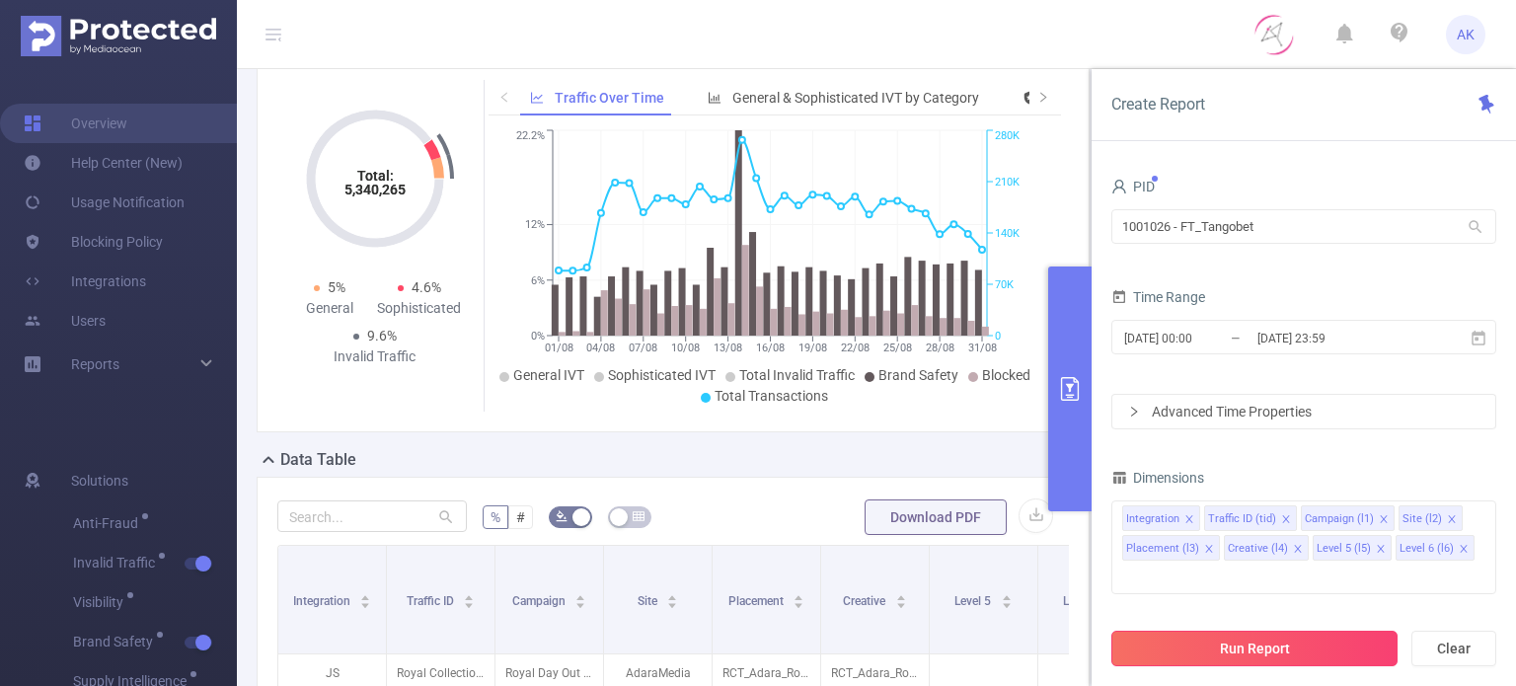
click at [1240, 644] on button "Run Report" at bounding box center [1255, 649] width 286 height 36
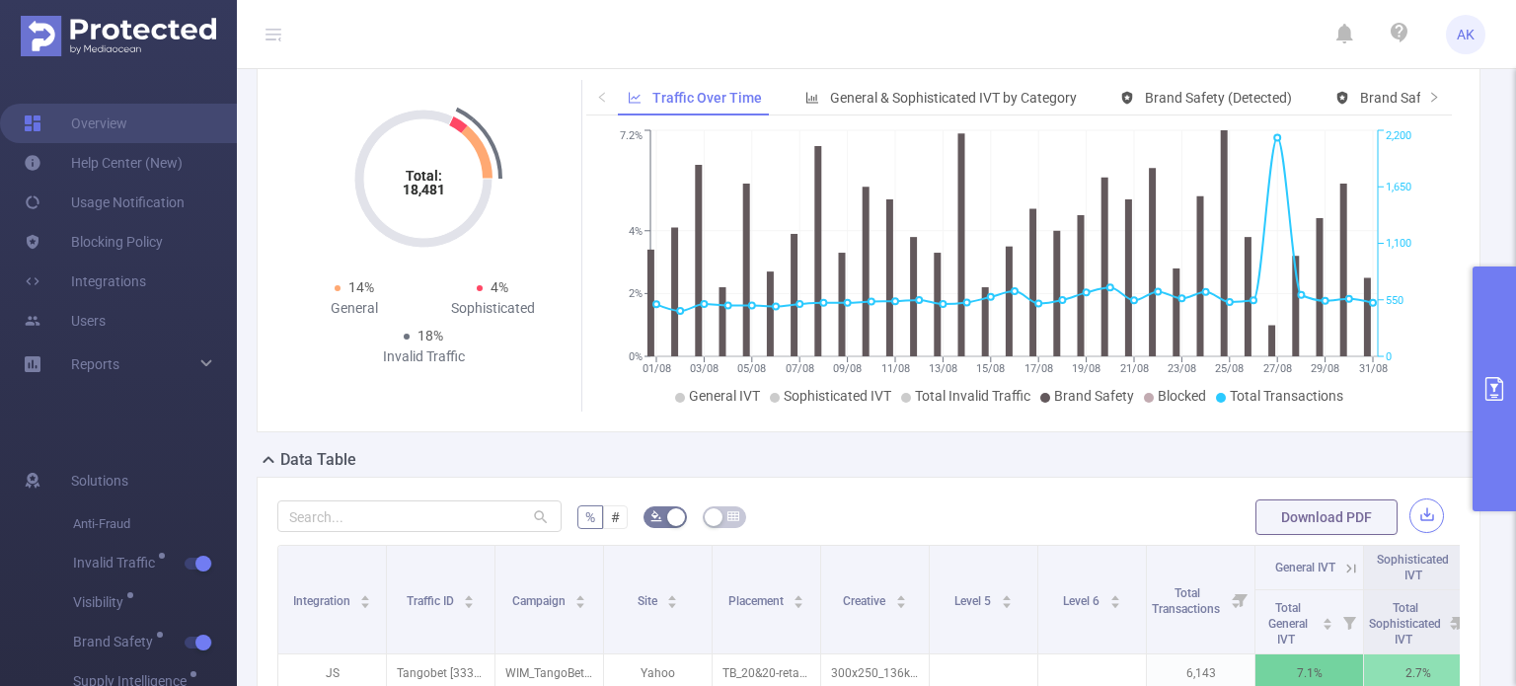
click at [1410, 508] on button "button" at bounding box center [1427, 516] width 35 height 35
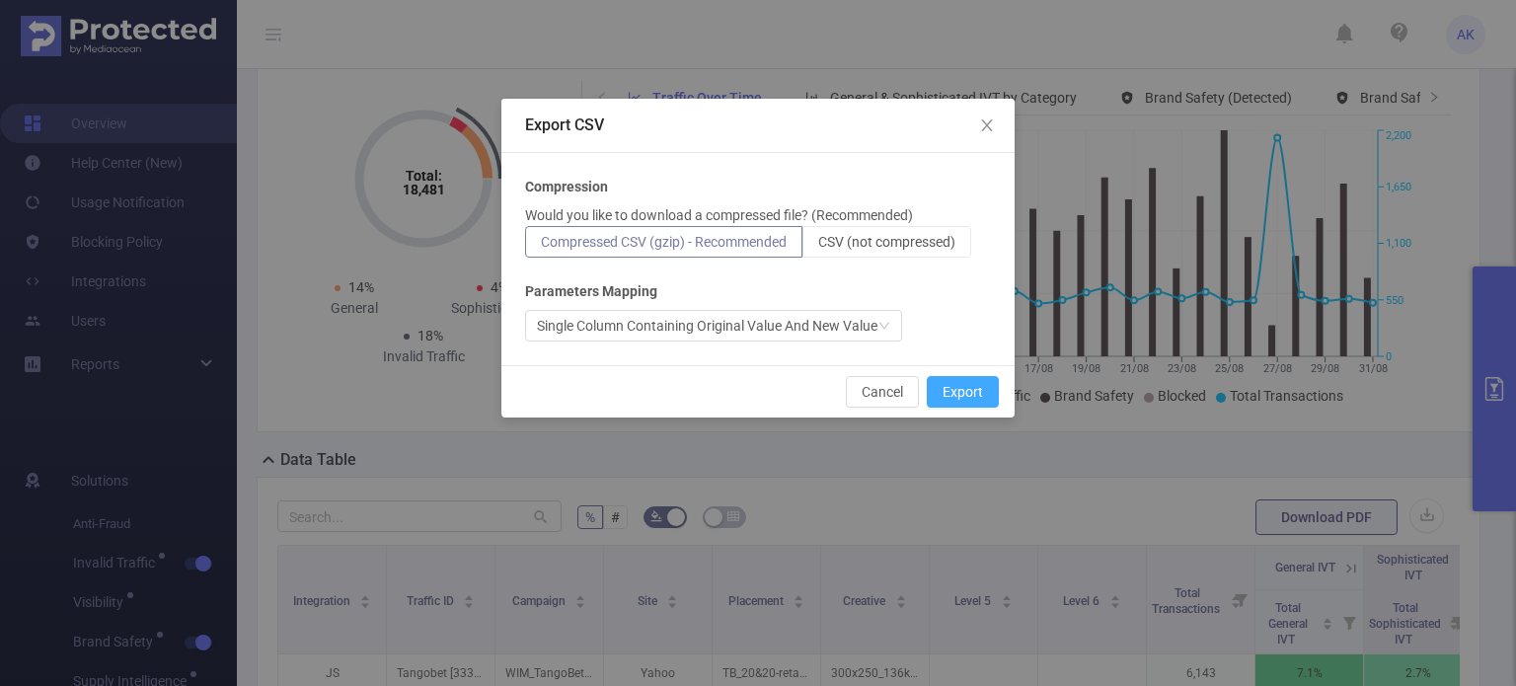
click at [975, 395] on button "Export" at bounding box center [963, 392] width 72 height 32
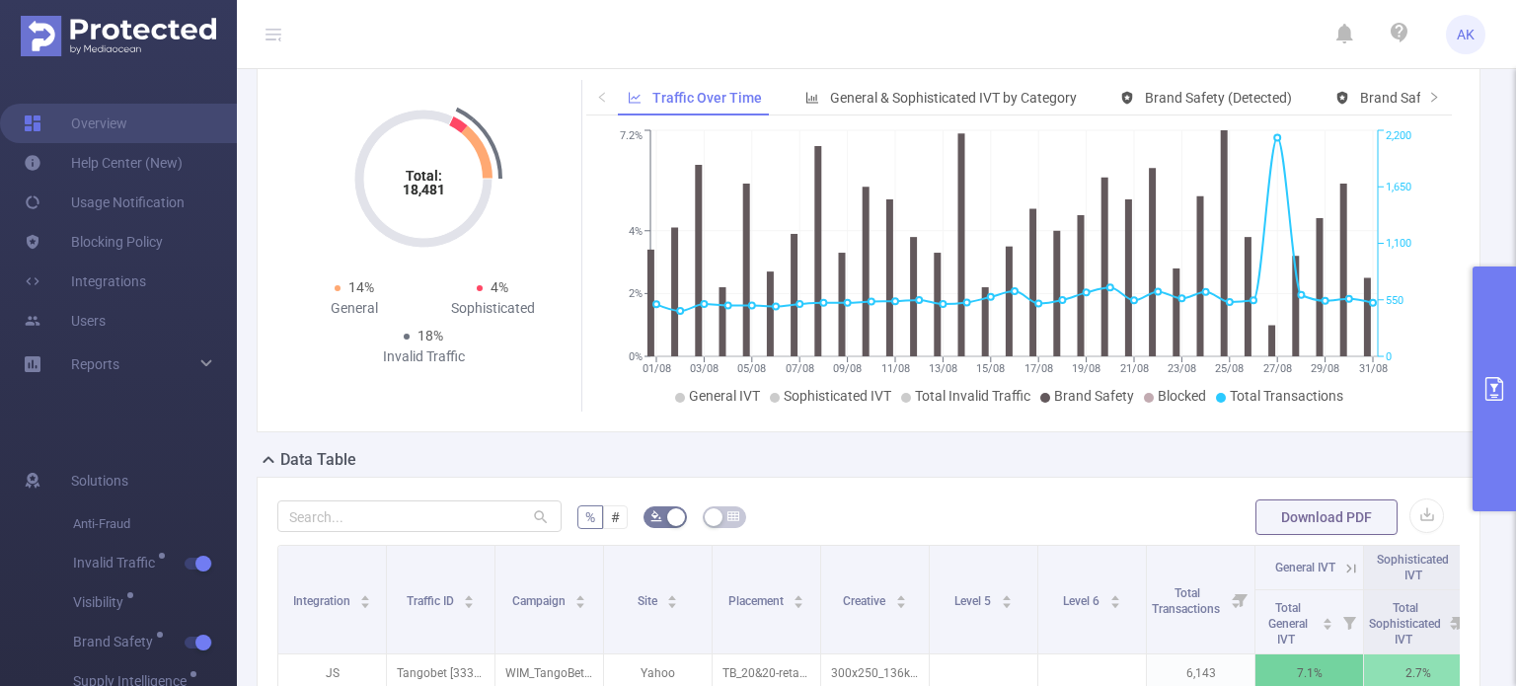
click at [1487, 378] on icon "primary" at bounding box center [1495, 389] width 24 height 24
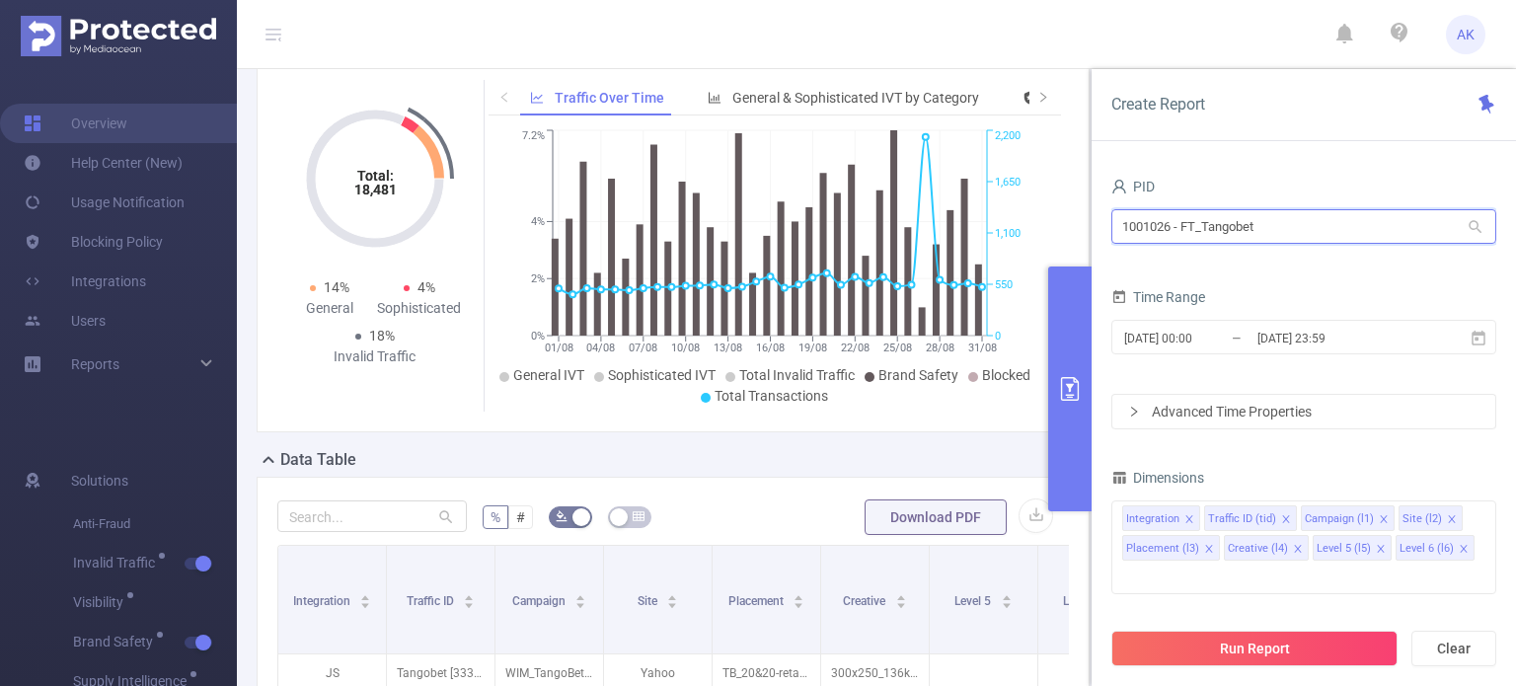
click at [1227, 227] on input "1001026 - FT_Tangobet" at bounding box center [1304, 226] width 385 height 35
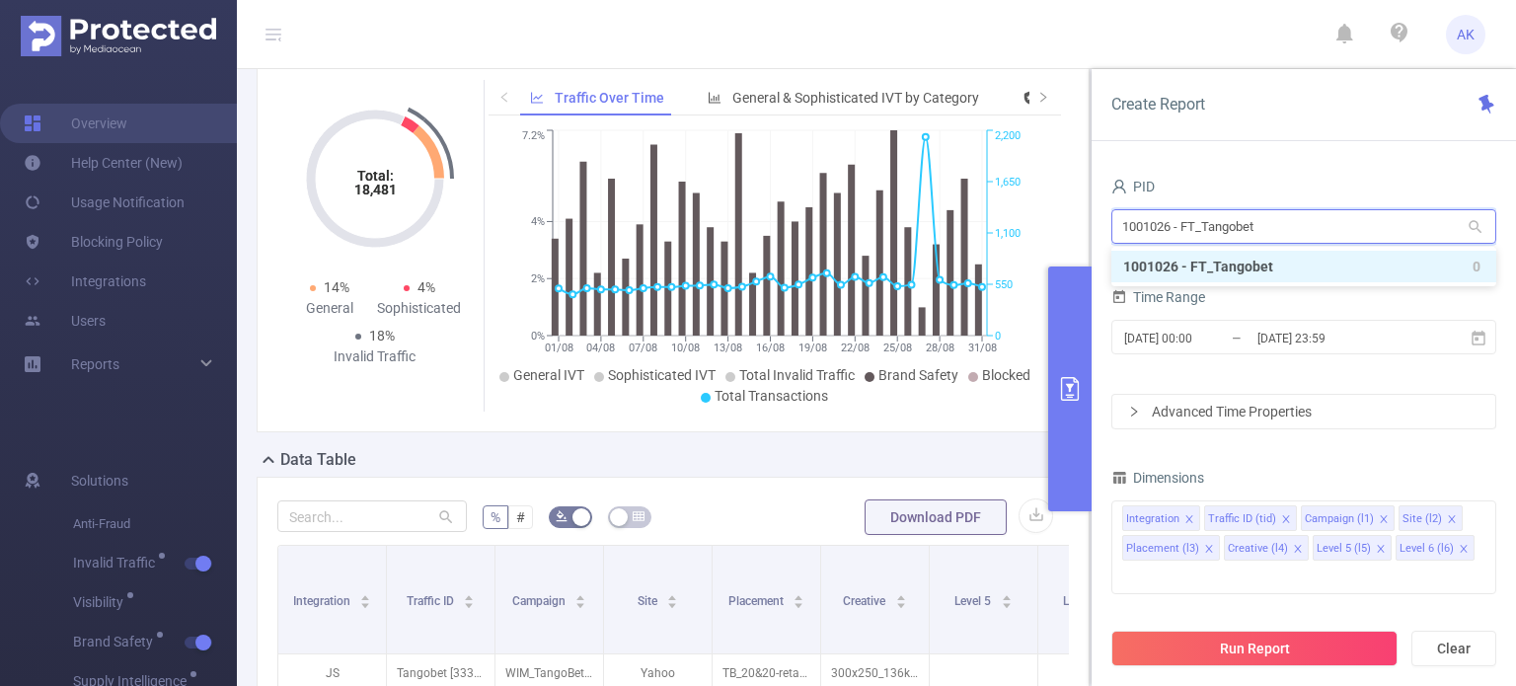
drag, startPoint x: 1287, startPoint y: 227, endPoint x: 1121, endPoint y: 225, distance: 165.9
click at [1121, 225] on input "1001026 - FT_Tangobet" at bounding box center [1304, 226] width 385 height 35
paste input "16"
type input "1001016"
click at [1243, 262] on li "1001016 - FT_AM_Ford 1.39M [151K rows]" at bounding box center [1304, 267] width 385 height 32
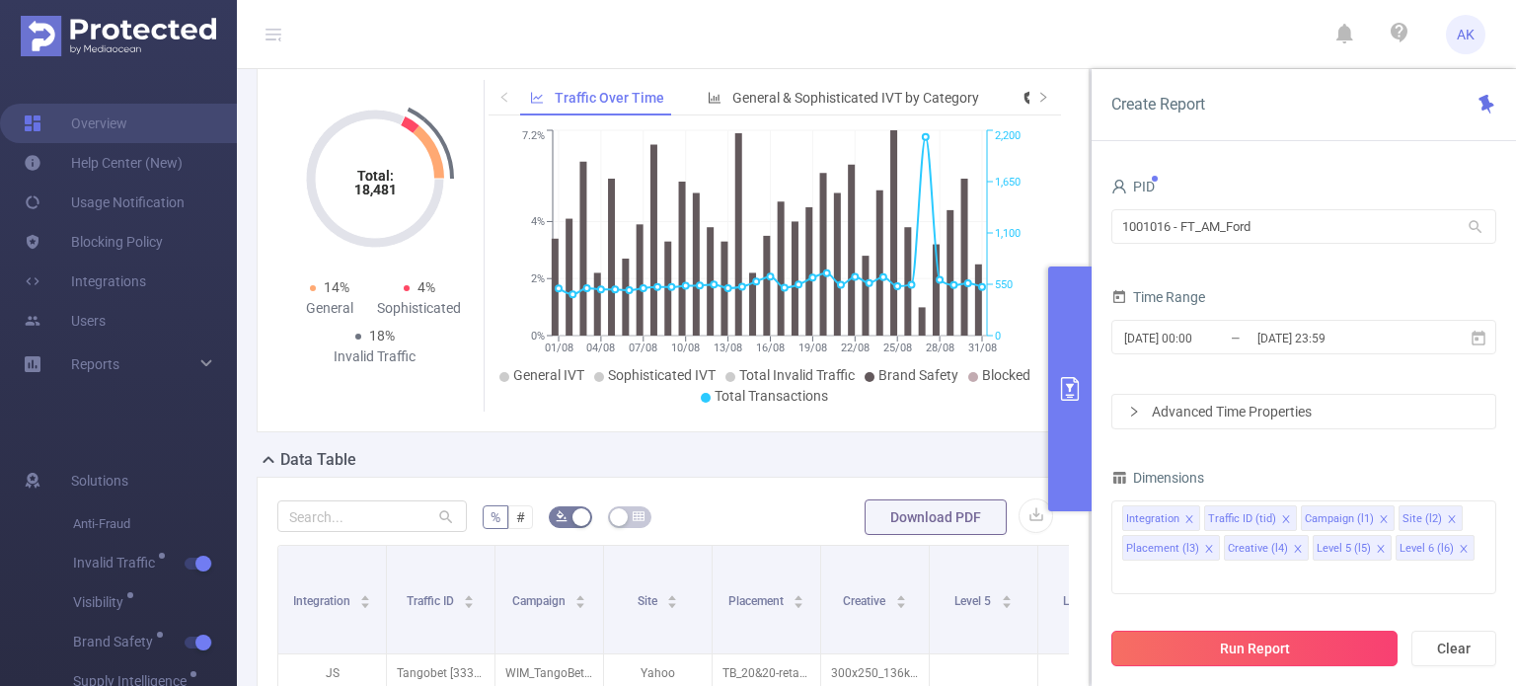
click at [1221, 652] on button "Run Report" at bounding box center [1255, 649] width 286 height 36
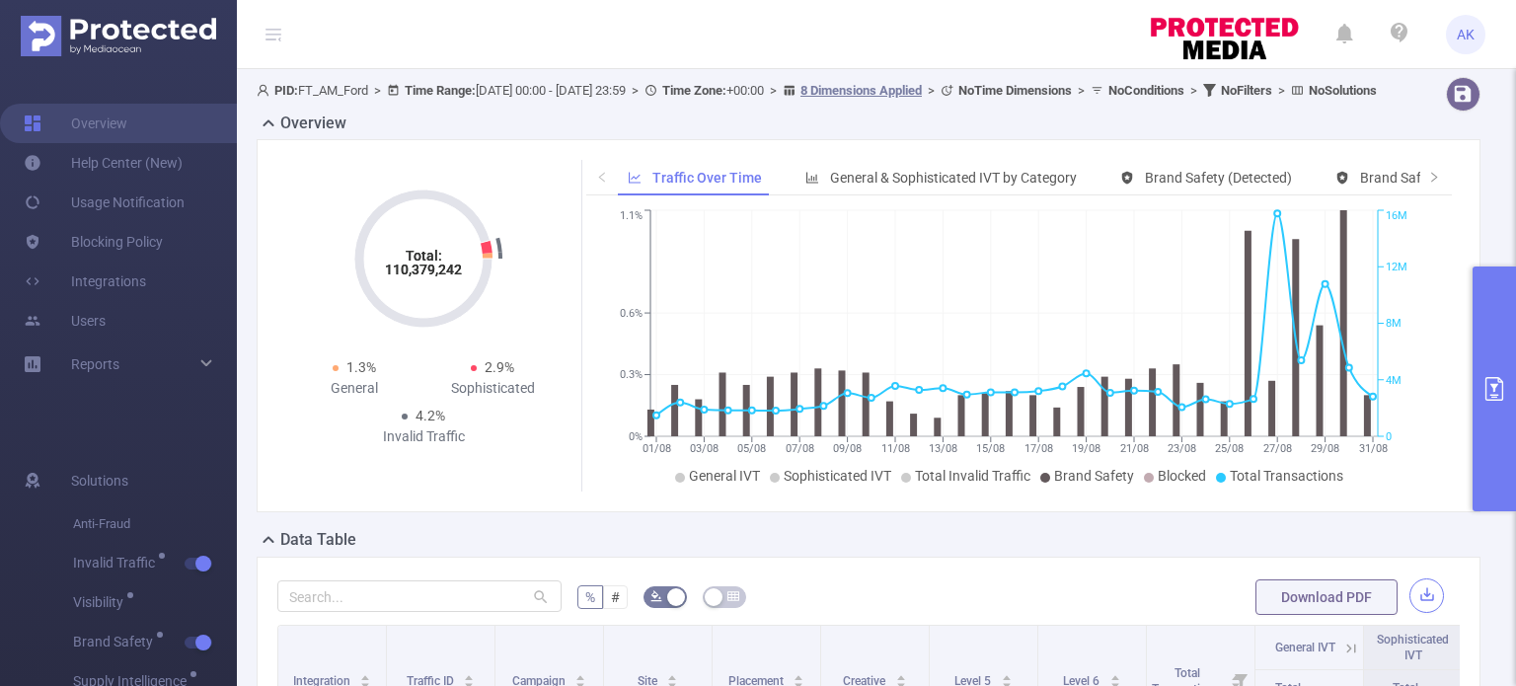
click at [1414, 612] on button "button" at bounding box center [1427, 595] width 35 height 35
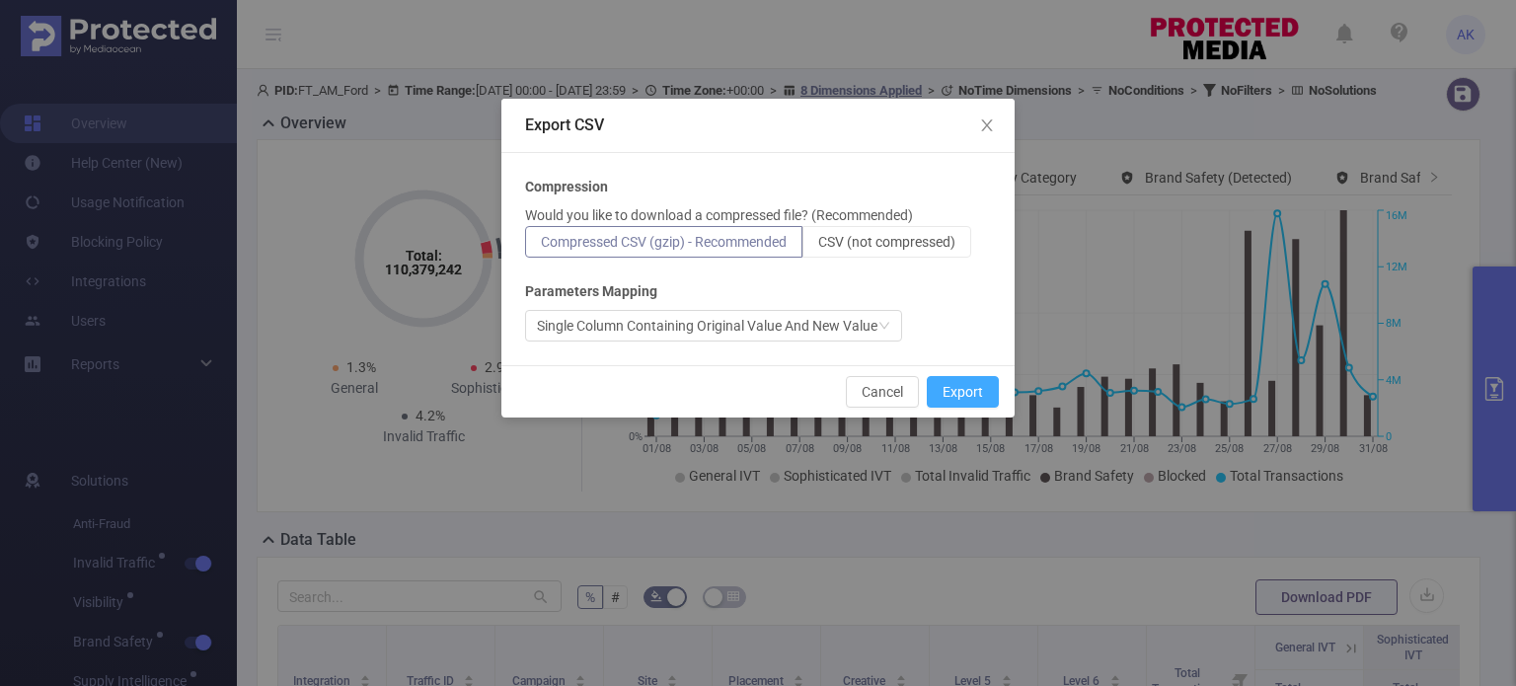
click at [969, 390] on button "Export" at bounding box center [963, 392] width 72 height 32
